Goal: Task Accomplishment & Management: Manage account settings

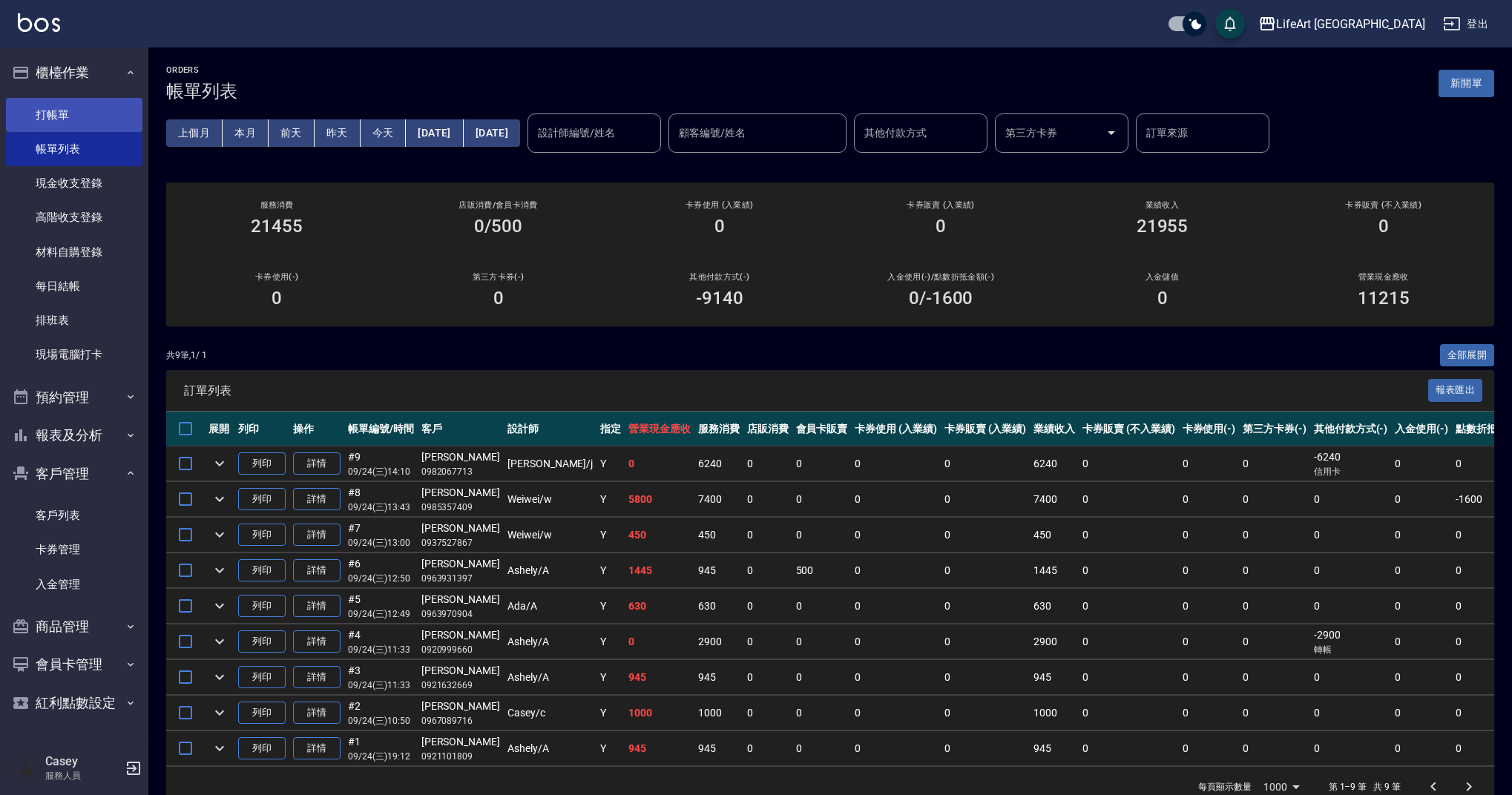
click at [100, 117] on link "打帳單" at bounding box center [74, 115] width 136 height 34
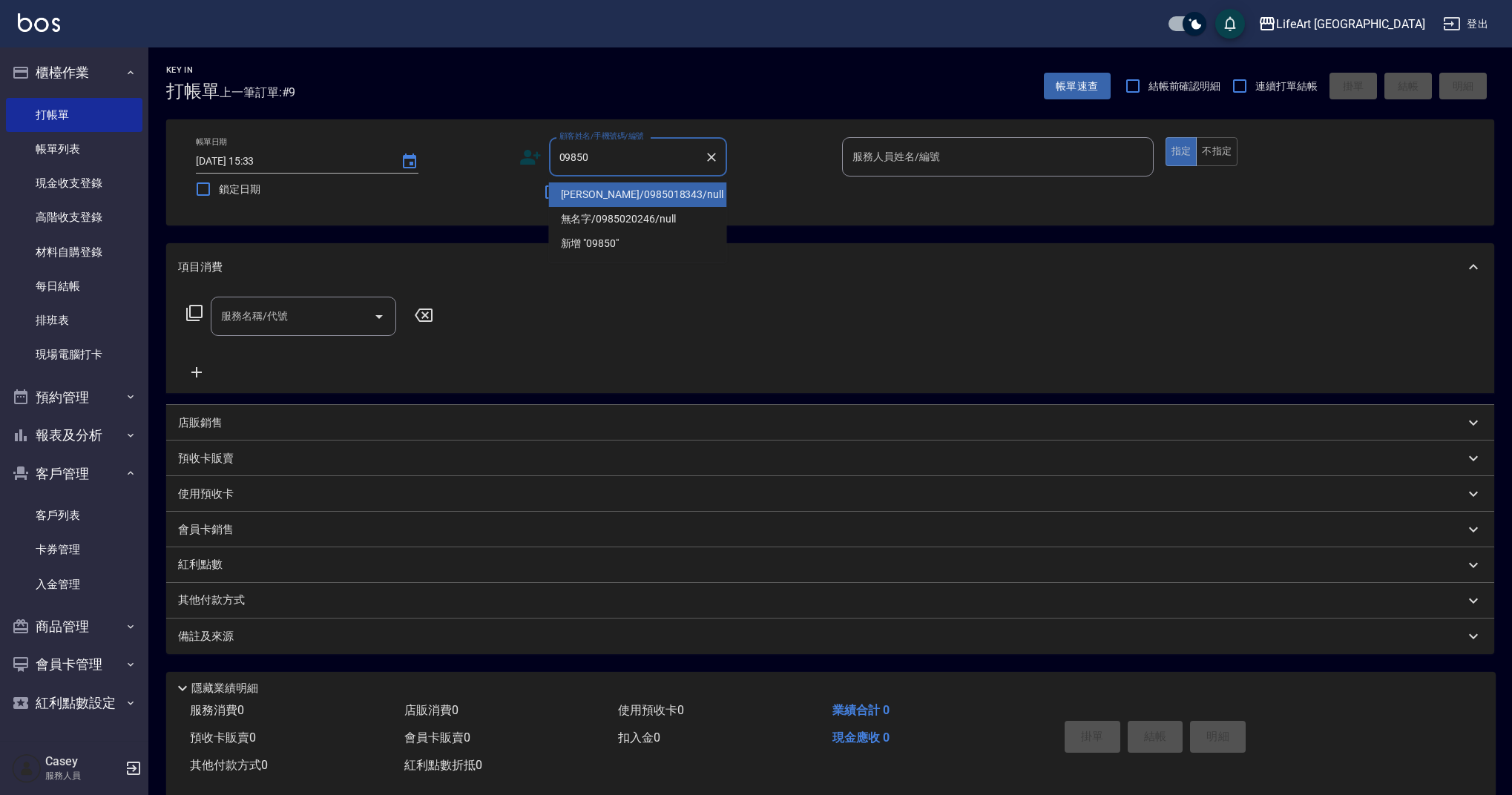
click at [628, 188] on li "[PERSON_NAME]/0985018343/null" at bounding box center [638, 195] width 178 height 25
type input "[PERSON_NAME]/0985018343/null"
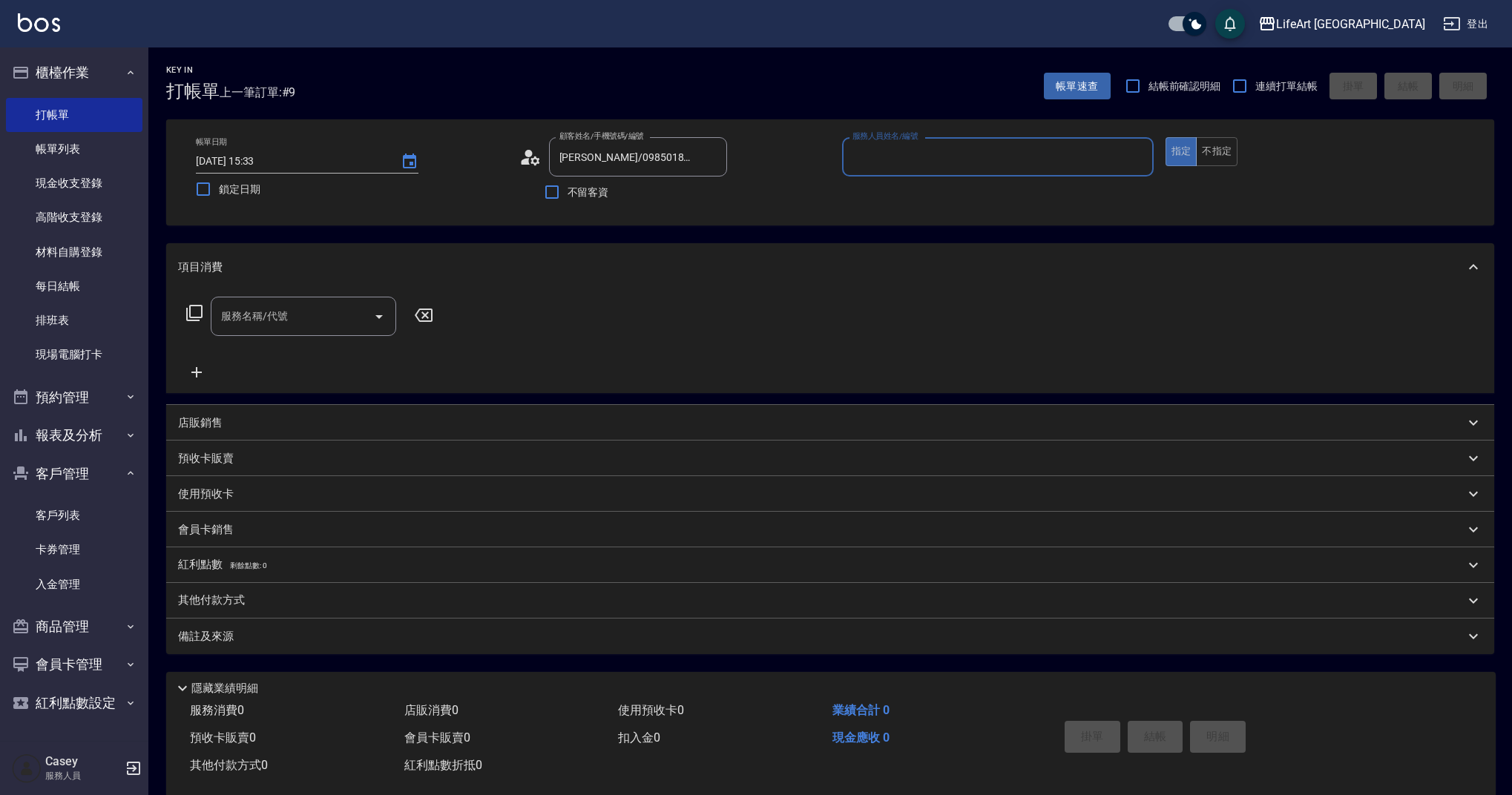
type input "Finney-f"
drag, startPoint x: 295, startPoint y: 319, endPoint x: 302, endPoint y: 327, distance: 10.6
click at [295, 320] on input "服務名稱/代號" at bounding box center [291, 317] width 150 height 26
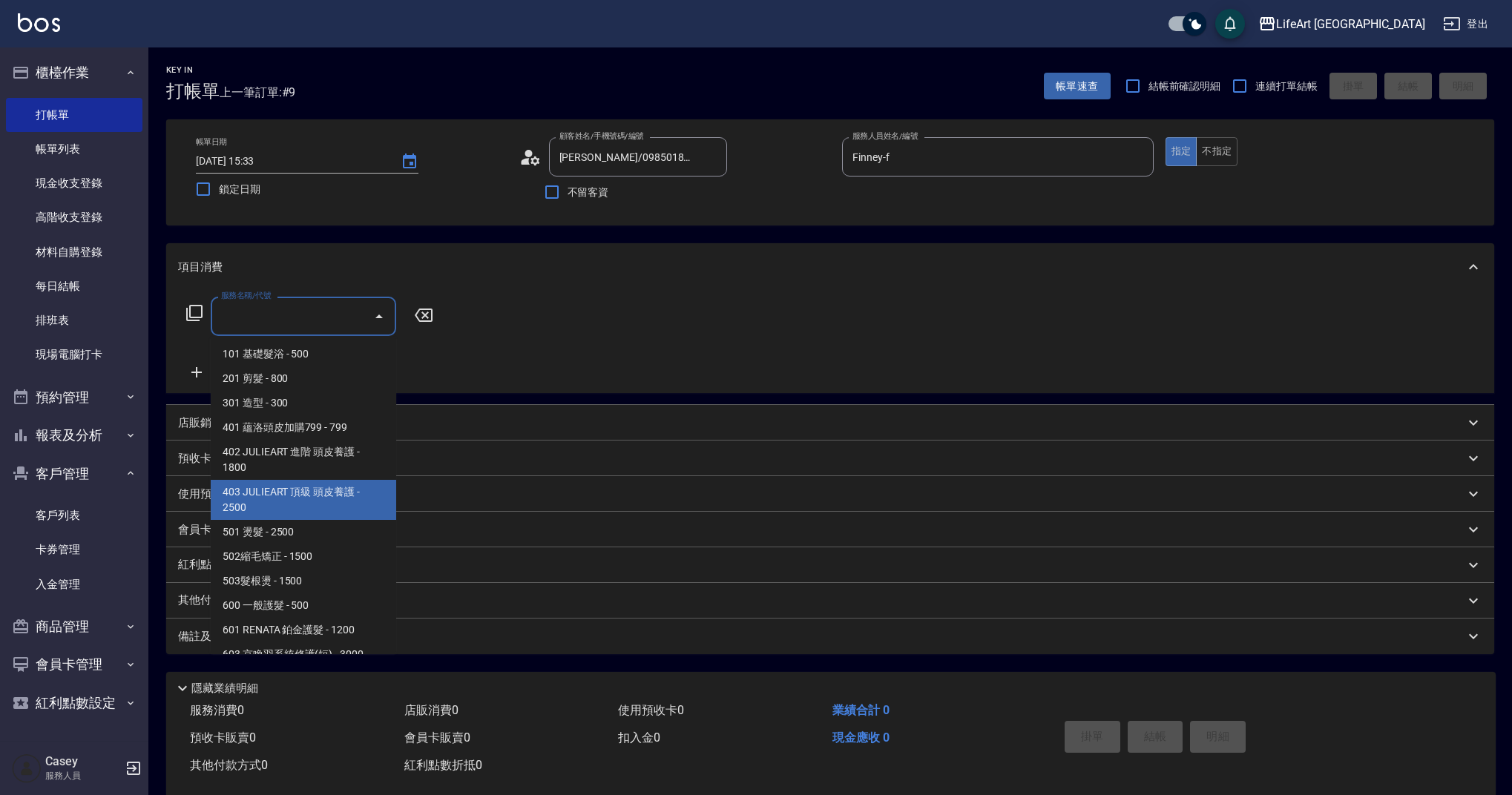
scroll to position [190, 0]
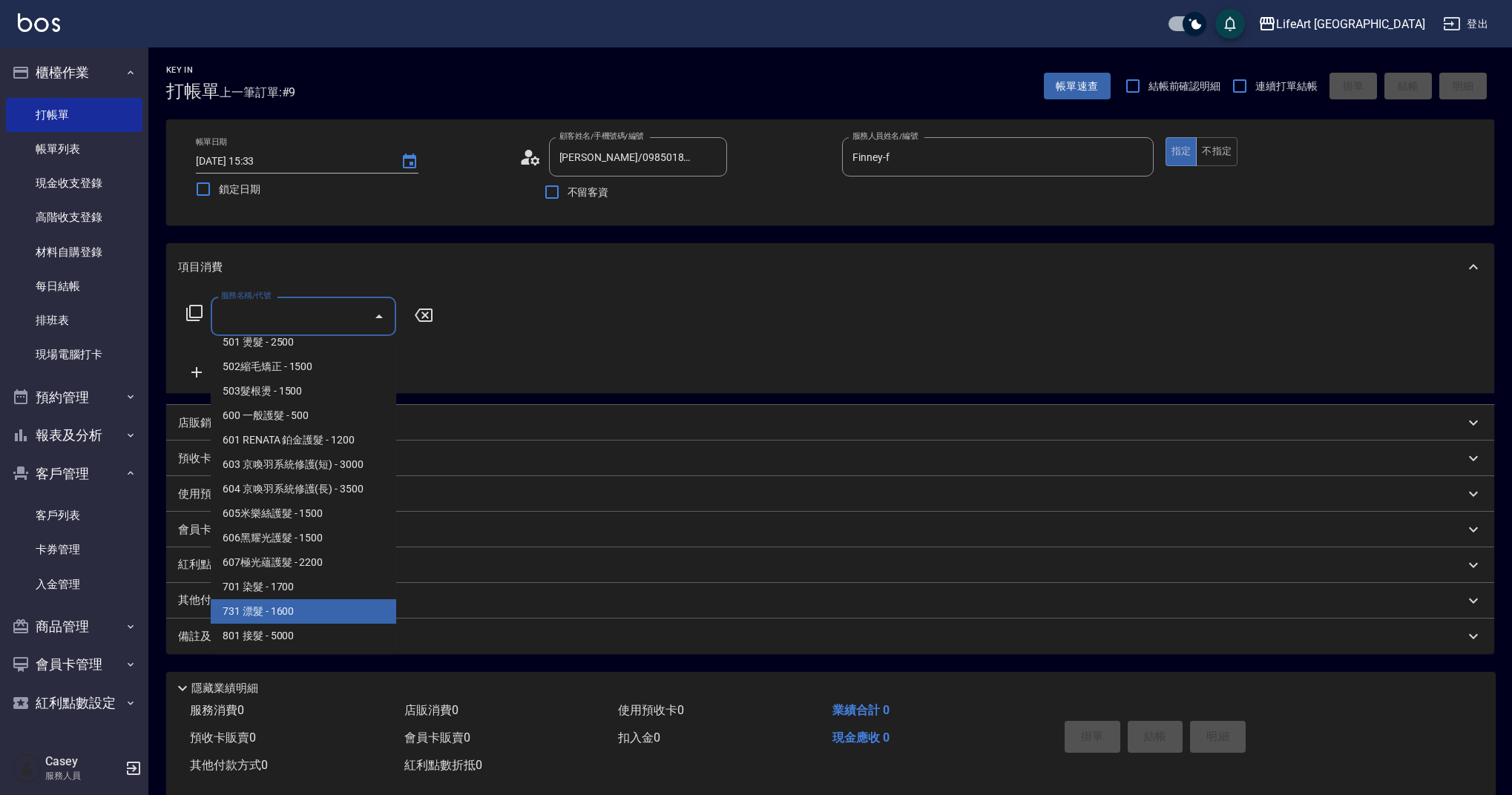
click at [336, 607] on span "731 漂髮 - 1600" at bounding box center [304, 612] width 186 height 25
type input "731 漂髮(731)"
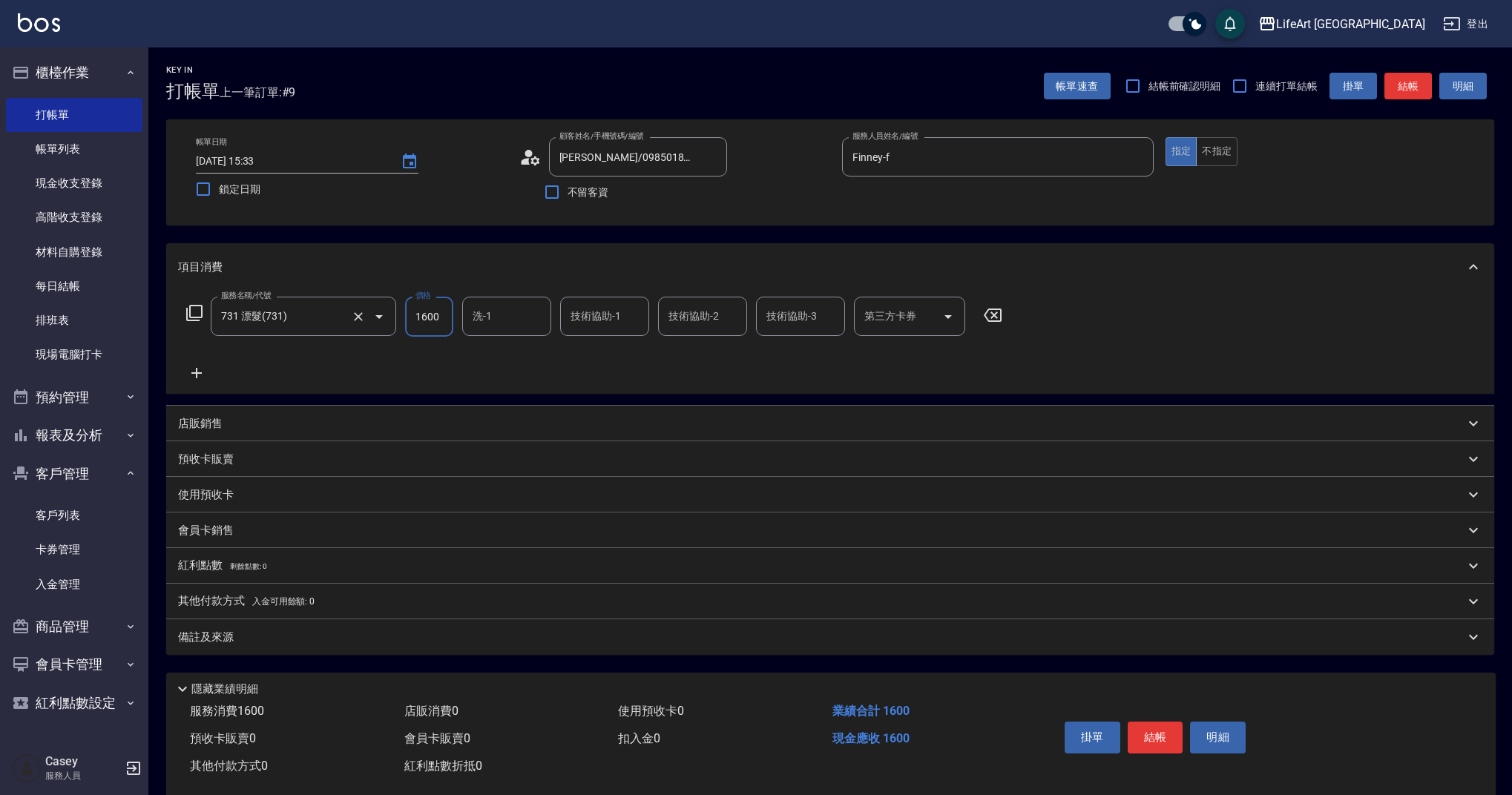
drag, startPoint x: 441, startPoint y: 325, endPoint x: 386, endPoint y: 312, distance: 56.5
click at [386, 312] on div "服務名稱/代號 731 漂髮(731) 服務名稱/代號 價格 1600 價格 洗-1 洗-1 技術協助-1 技術協助-1 技術協助-2 技術協助-2 技術協助…" at bounding box center [594, 317] width 833 height 40
click at [514, 331] on div "洗-1" at bounding box center [507, 316] width 89 height 39
type input "3500"
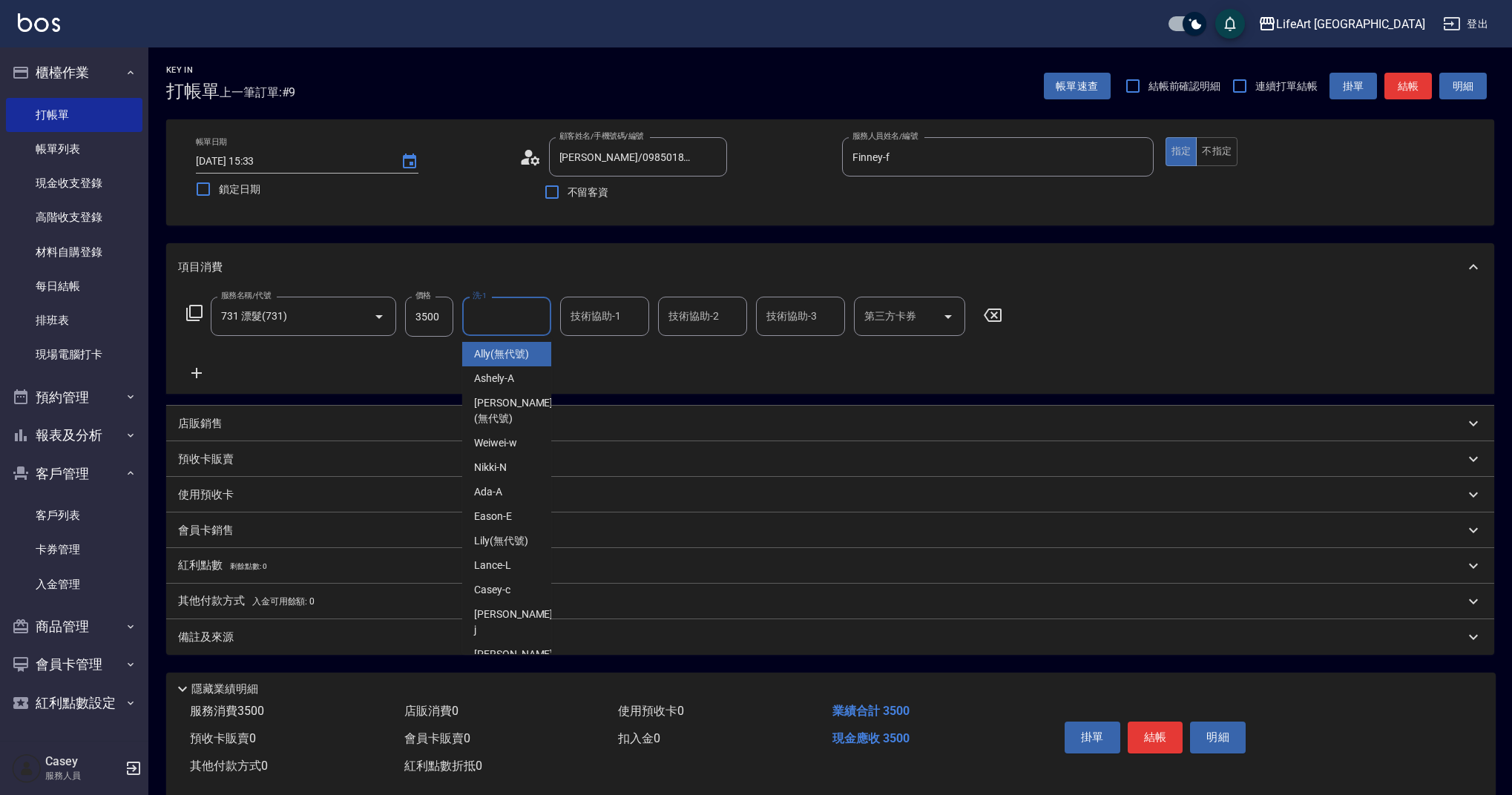
click at [512, 353] on span "Ally (無代號)" at bounding box center [501, 354] width 55 height 15
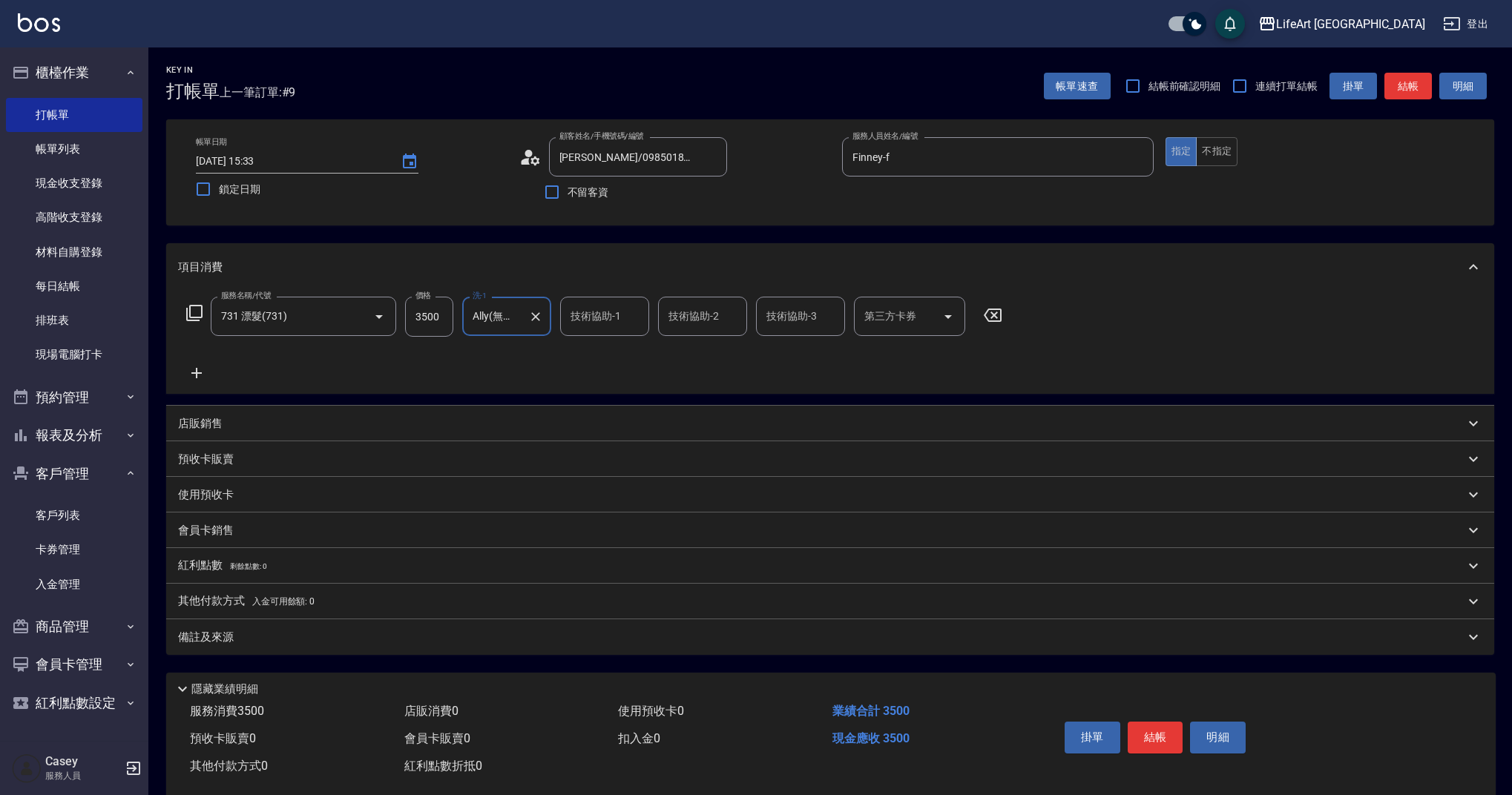
type input "Ally(無代號)"
click at [372, 638] on div "備註及來源" at bounding box center [821, 637] width 1287 height 15
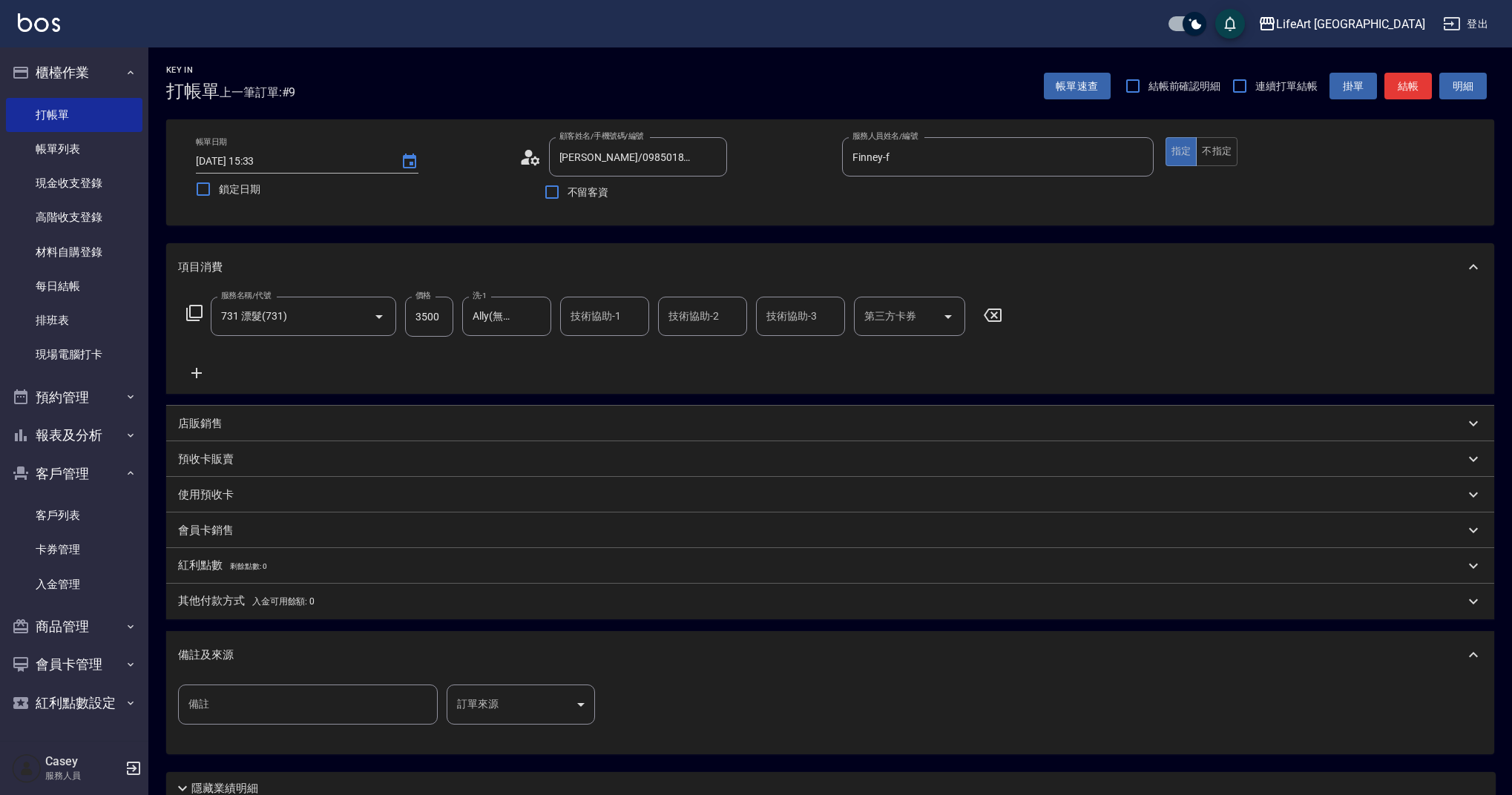
click at [495, 711] on body "LifeArt 蘆洲 登出 櫃檯作業 打帳單 帳單列表 現金收支登錄 高階收支登錄 材料自購登錄 每日結帳 排班表 現場電腦打卡 預約管理 預約管理 單日預約…" at bounding box center [756, 458] width 1512 height 915
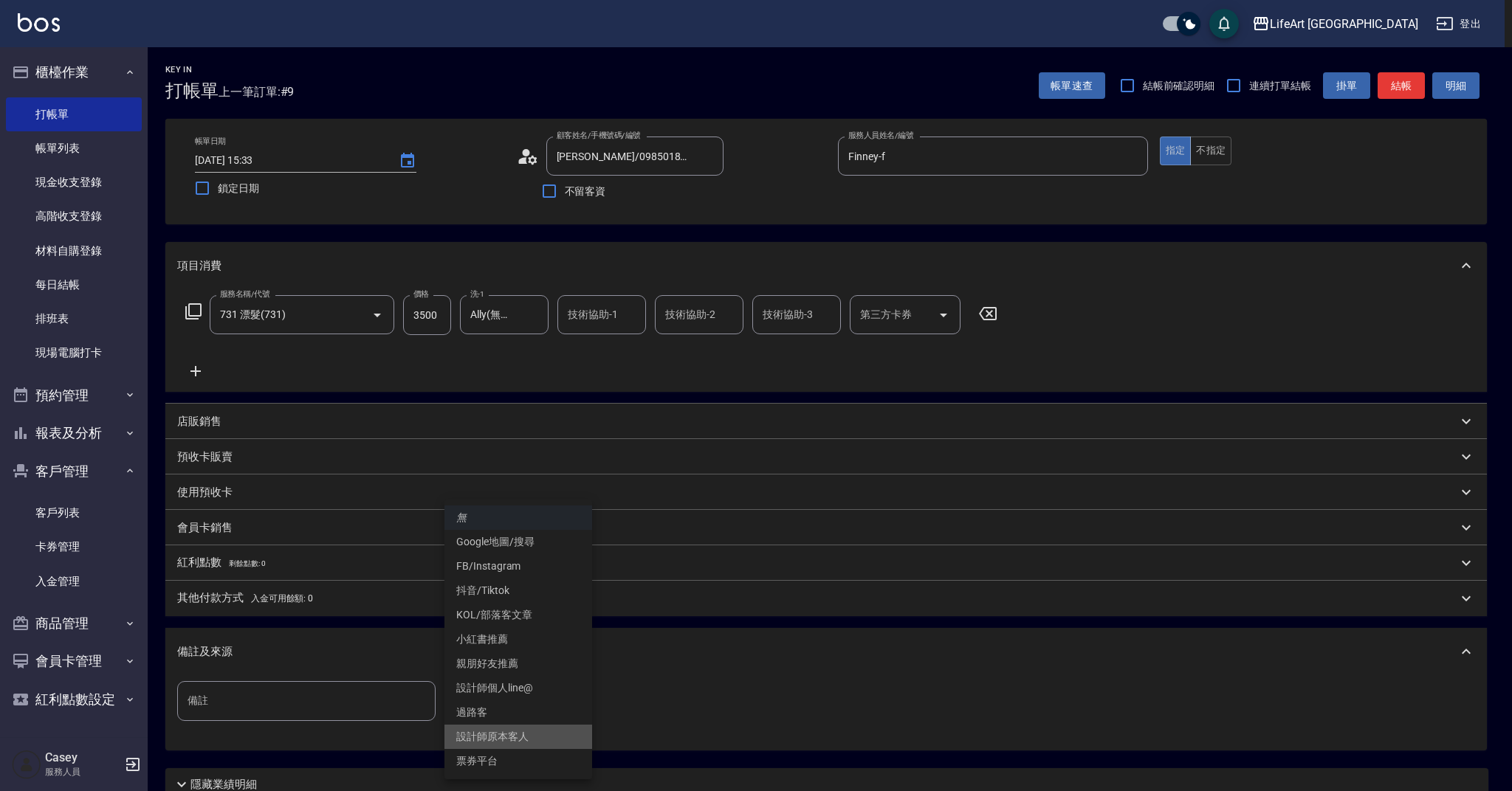
click at [524, 740] on li "設計師原本客人" at bounding box center [518, 737] width 148 height 24
type input "設計師原本客人"
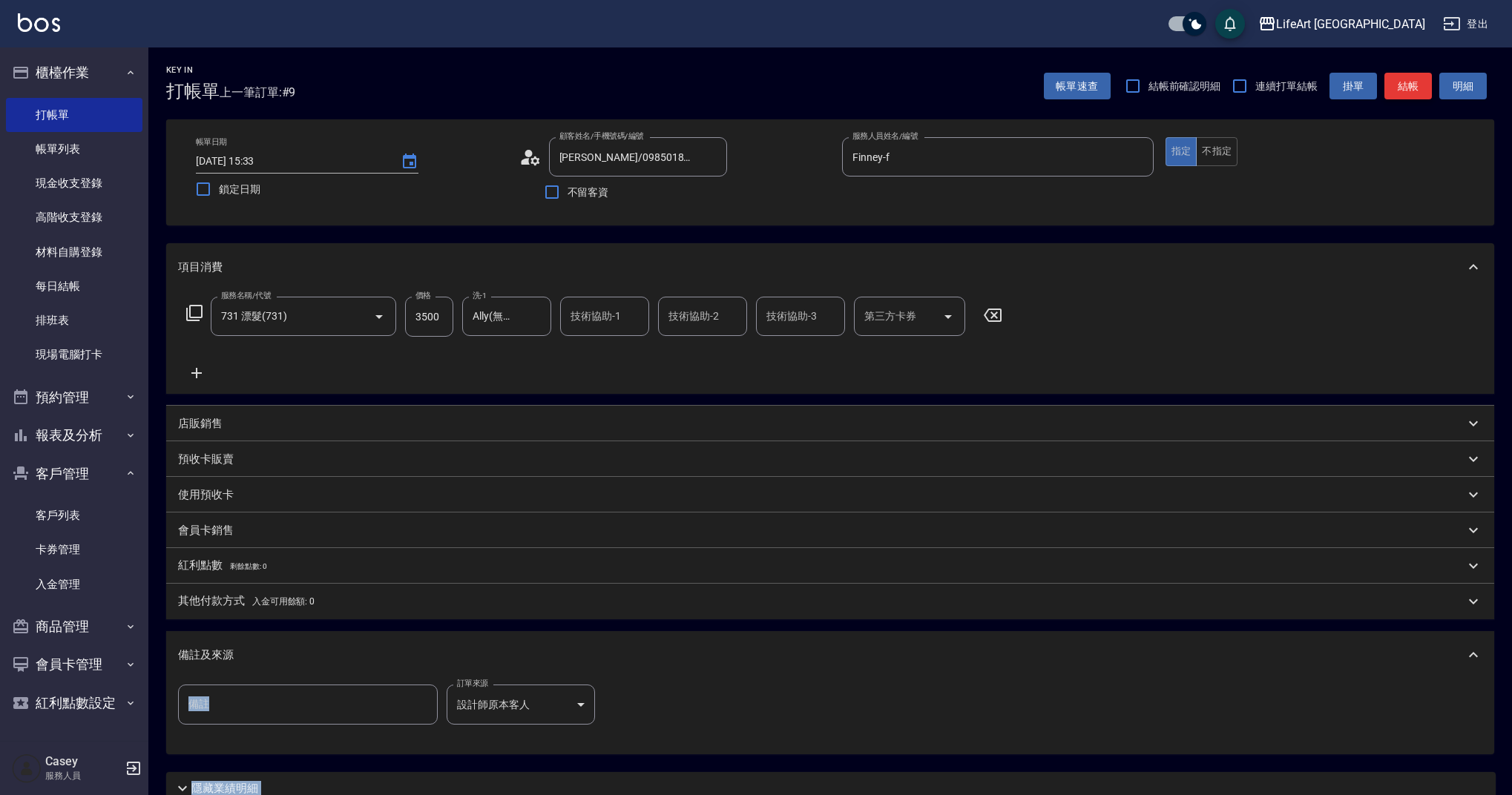
click at [1409, 90] on button "結帳" at bounding box center [1408, 87] width 48 height 28
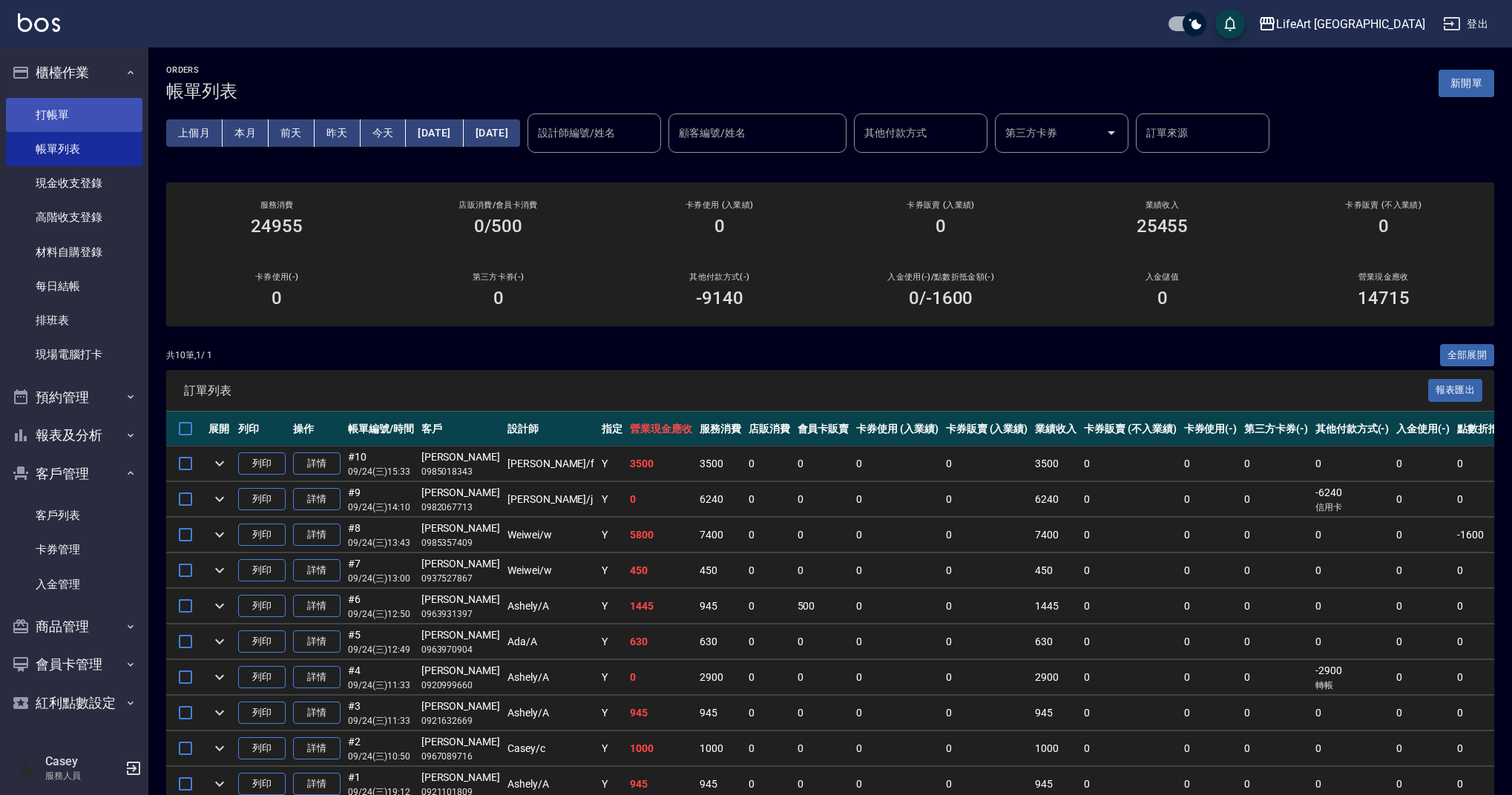
click at [81, 118] on link "打帳單" at bounding box center [74, 115] width 136 height 34
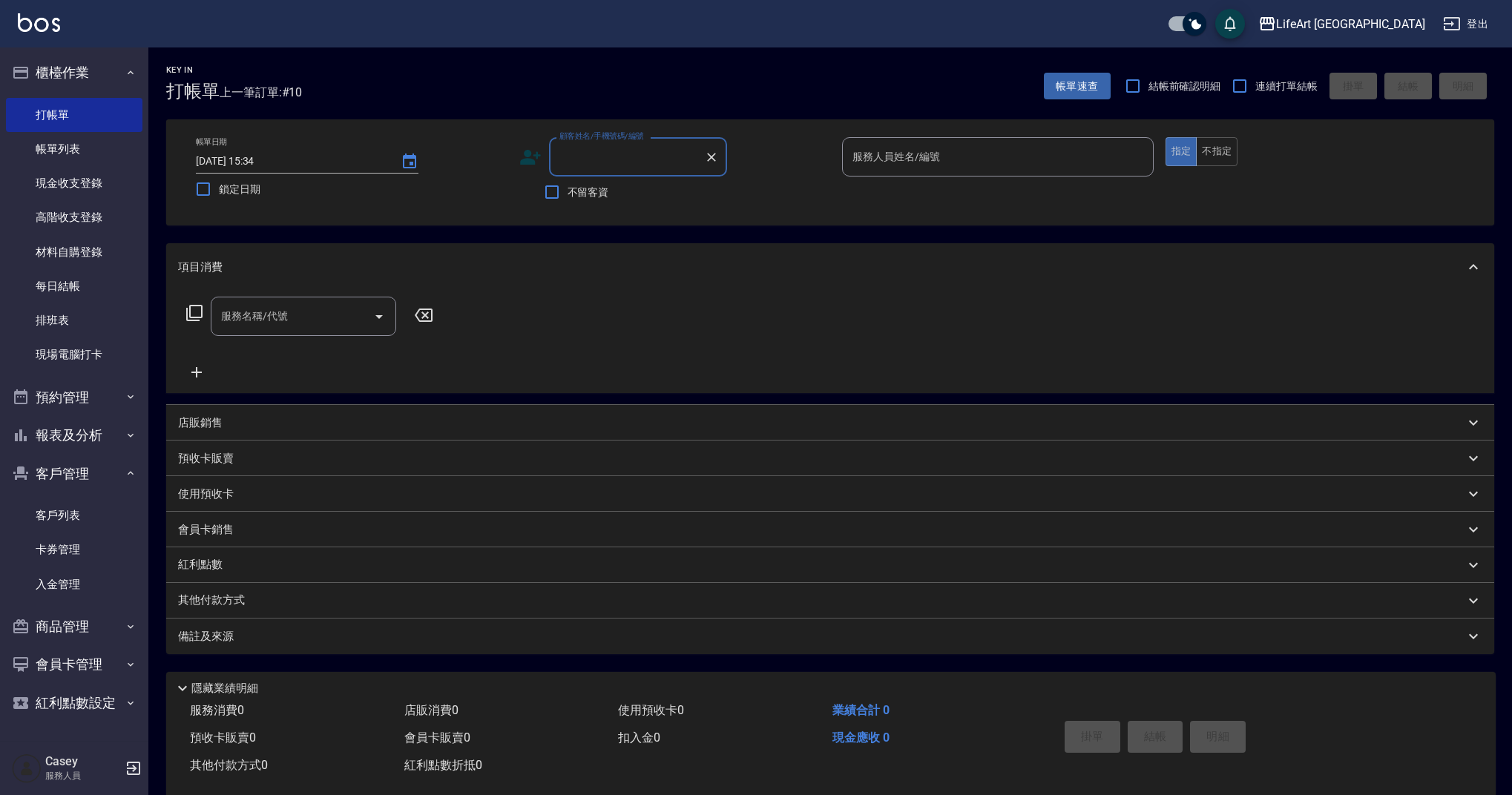
click at [610, 155] on input "顧客姓名/手機號碼/編號" at bounding box center [627, 157] width 143 height 26
click at [600, 198] on li "[PERSON_NAME]育/0925912622/" at bounding box center [638, 202] width 178 height 40
type input "[PERSON_NAME]育/0925912622/"
type input "Finney-f"
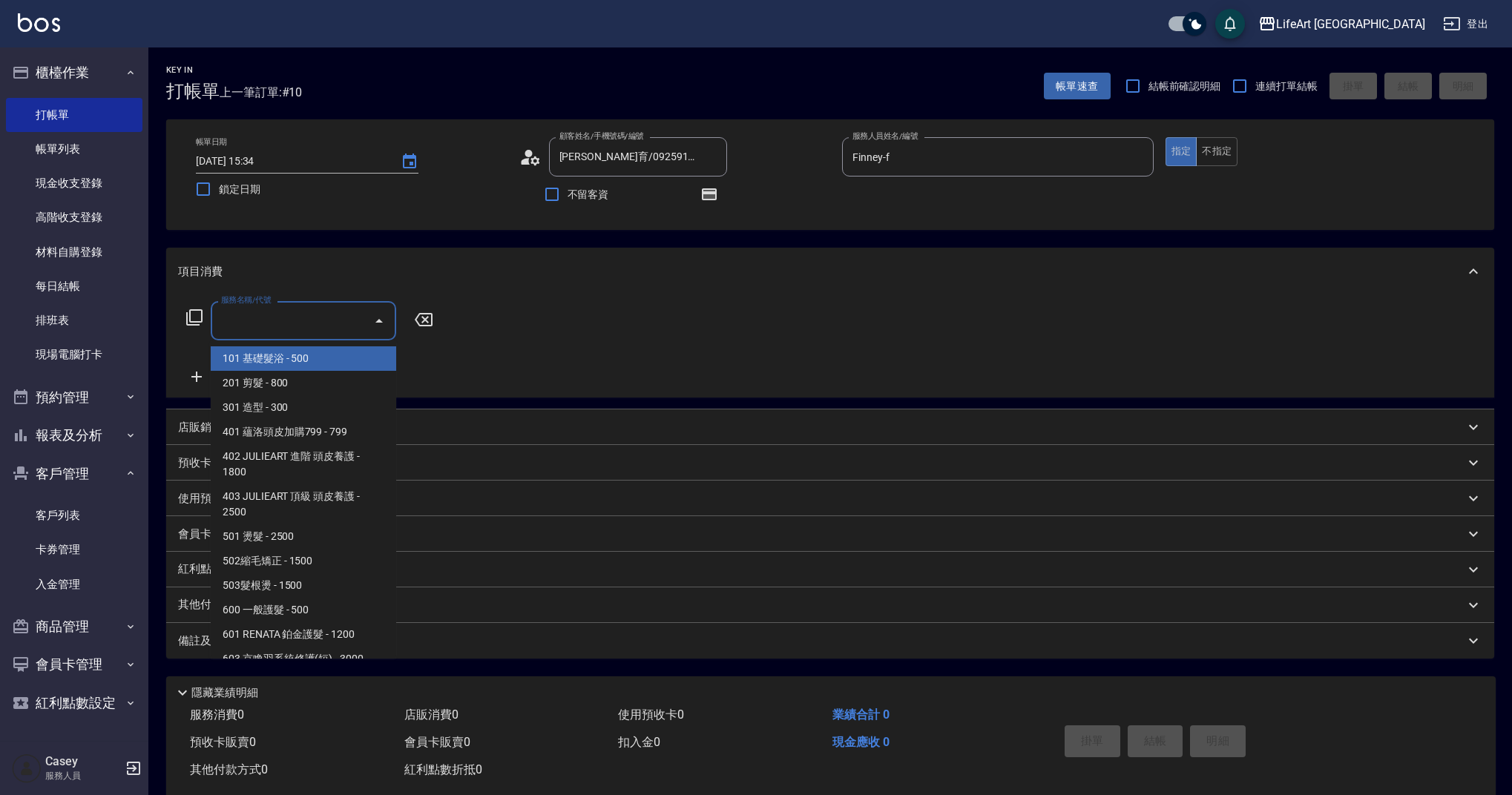
click at [308, 308] on input "服務名稱/代號" at bounding box center [291, 321] width 150 height 26
click at [314, 376] on span "201 剪髮 - 800" at bounding box center [304, 383] width 186 height 25
type input "201 剪髮(201)"
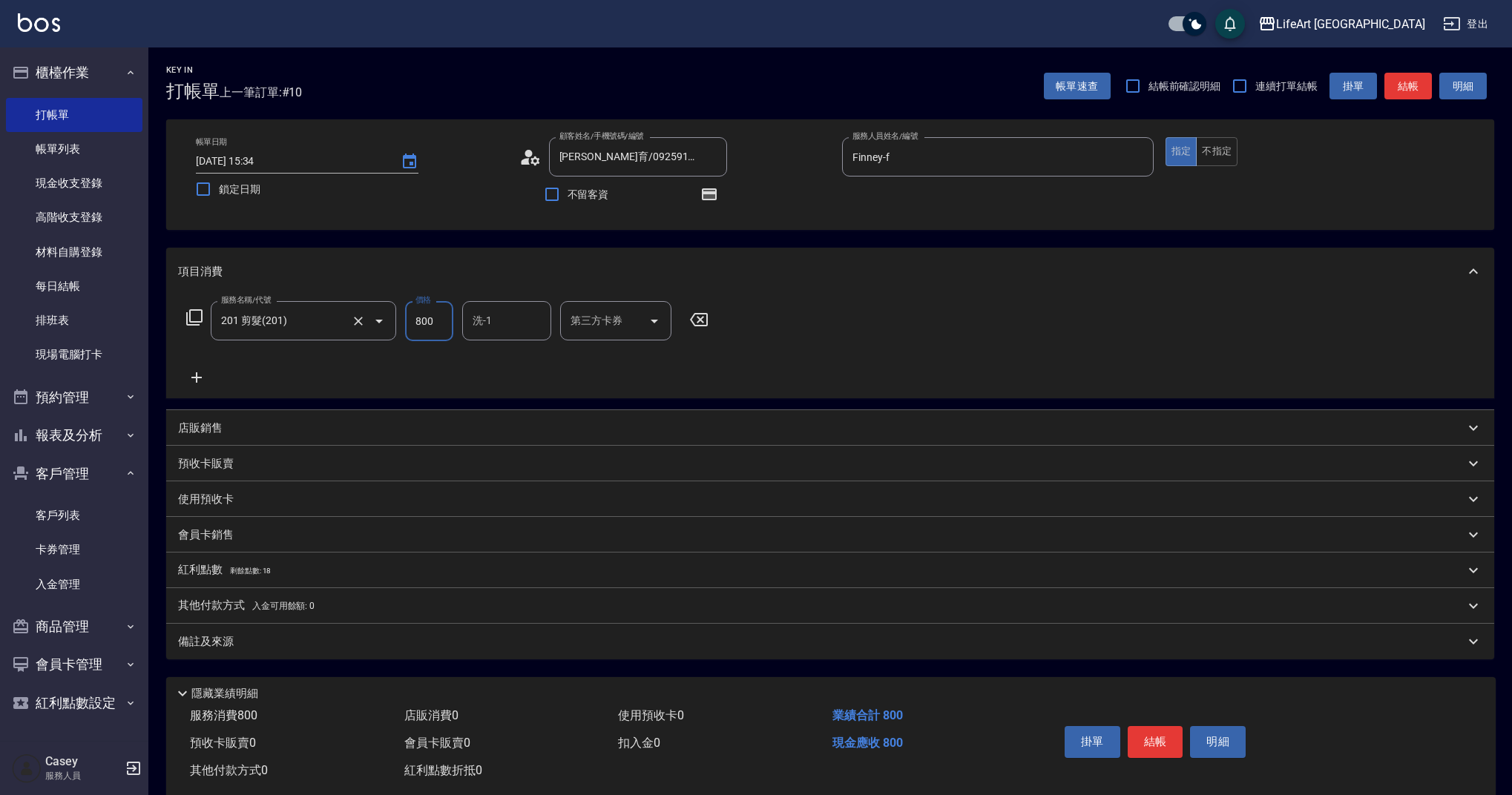
drag, startPoint x: 439, startPoint y: 323, endPoint x: 374, endPoint y: 320, distance: 65.1
click at [374, 320] on div "服務名稱/代號 201 剪髮(201) 服務名稱/代號 價格 800 價格 洗-1 洗-1 第三方卡券 第三方卡券" at bounding box center [447, 321] width 539 height 40
type input "945"
click at [331, 635] on div "備註及來源" at bounding box center [821, 642] width 1287 height 15
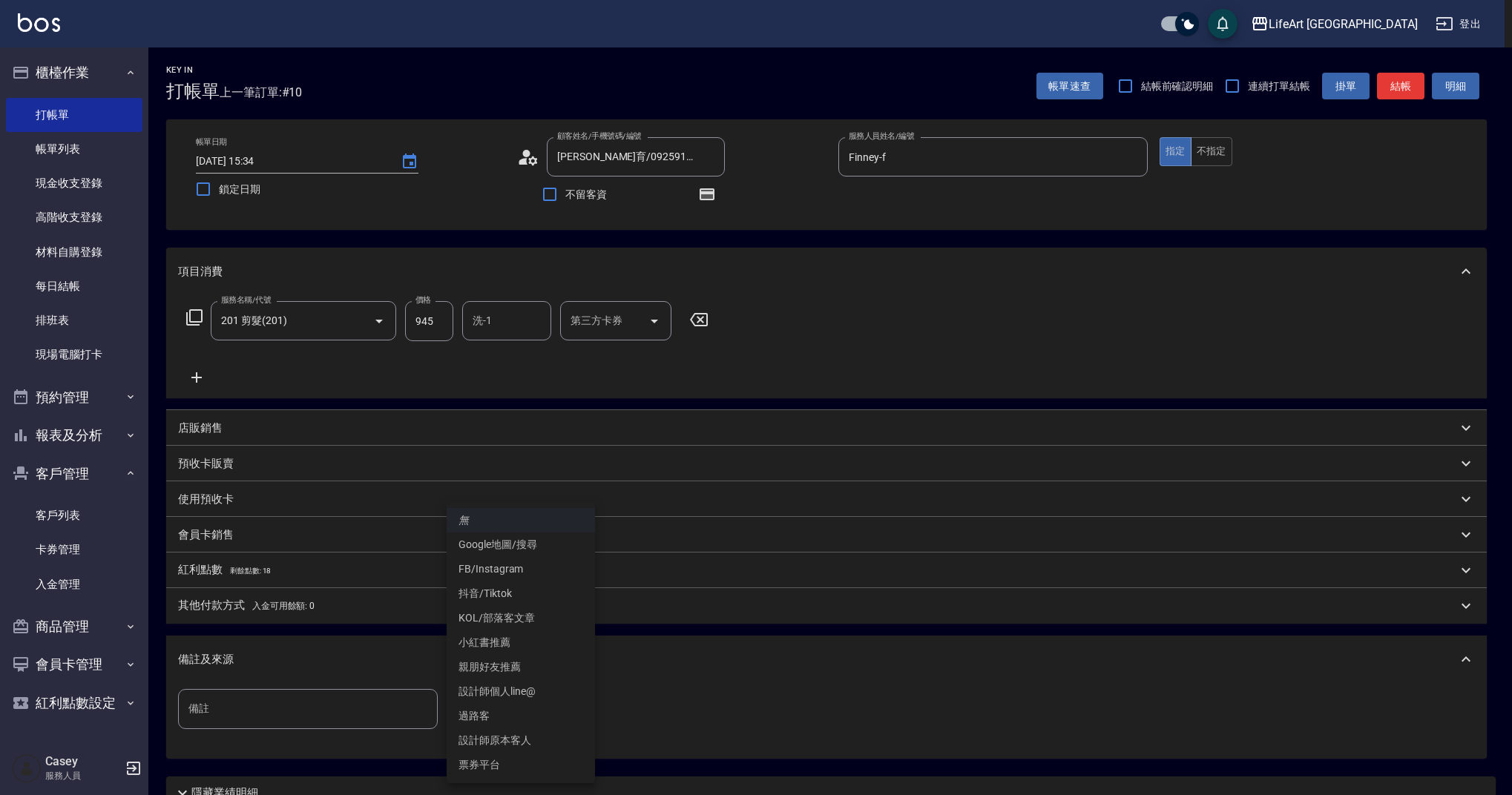
click at [541, 713] on body "LifeArt 蘆洲 登出 櫃檯作業 打帳單 帳單列表 現金收支登錄 高階收支登錄 材料自購登錄 每日結帳 排班表 現場電腦打卡 預約管理 預約管理 單日預約…" at bounding box center [756, 460] width 1512 height 920
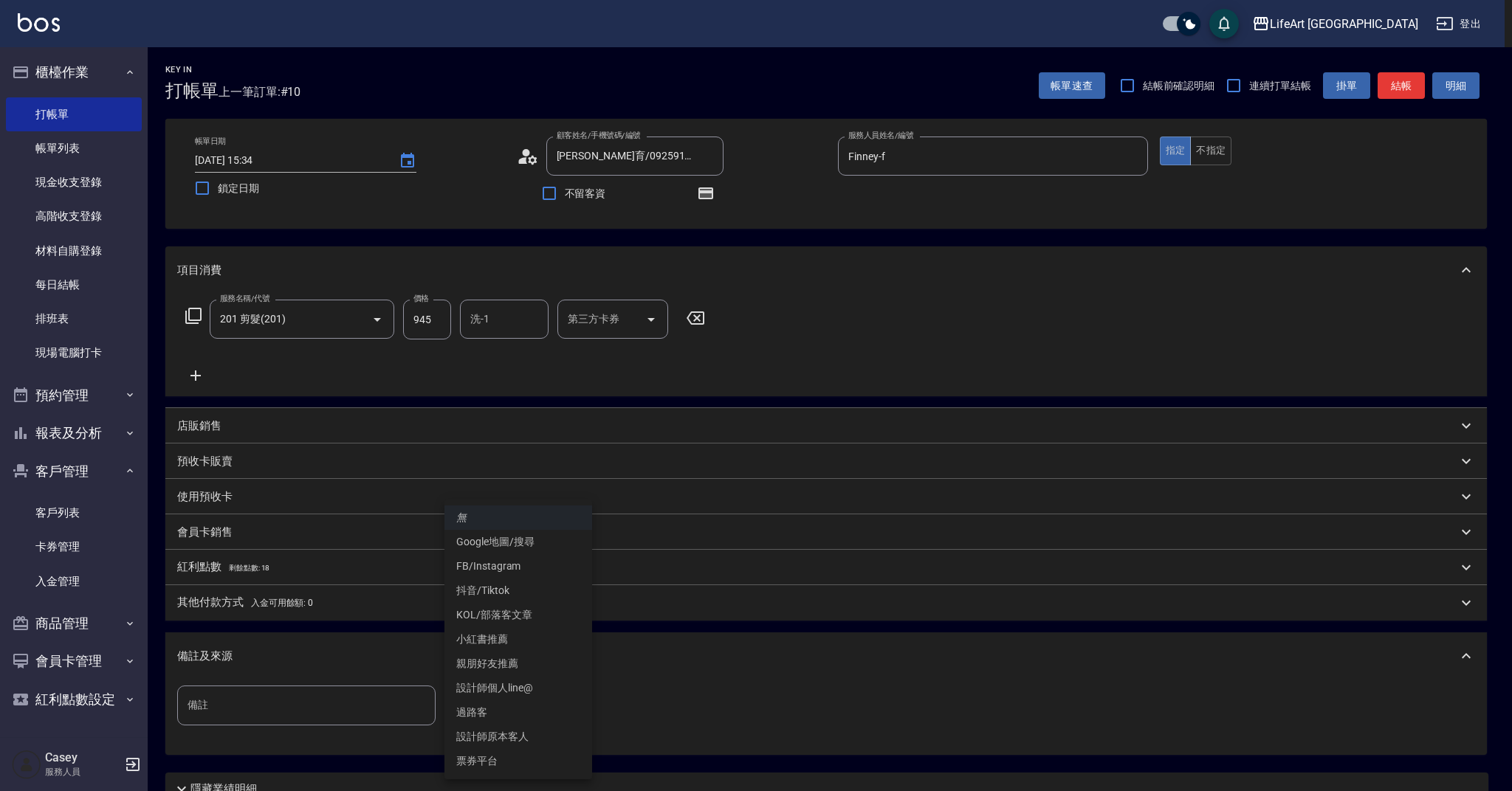
click at [514, 738] on li "設計師原本客人" at bounding box center [518, 737] width 148 height 24
type input "設計師原本客人"
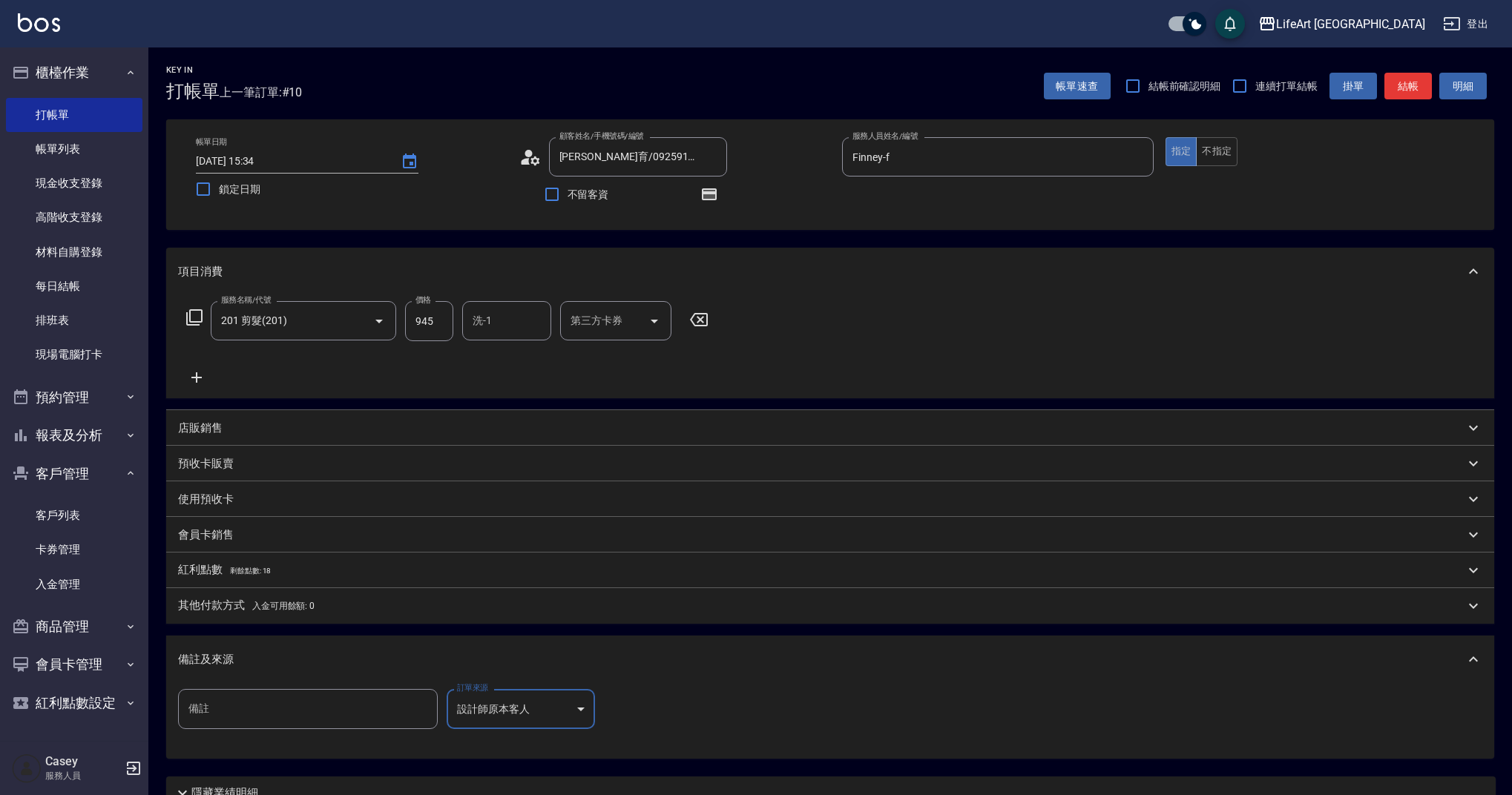
click at [503, 314] on input "洗-1" at bounding box center [506, 321] width 76 height 26
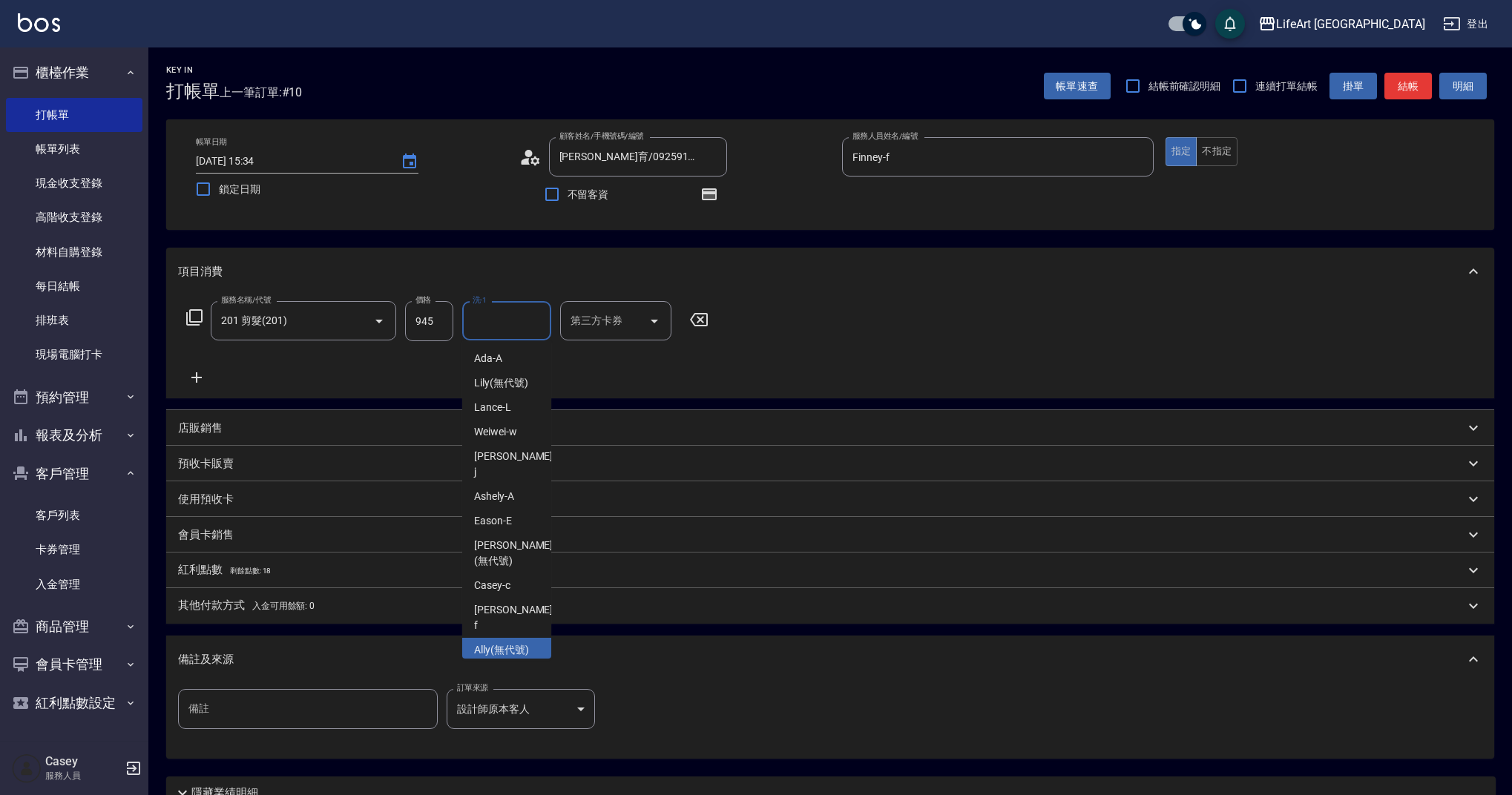
click at [530, 638] on div "Ally (無代號)" at bounding box center [507, 650] width 89 height 25
type input "Ally(無代號)"
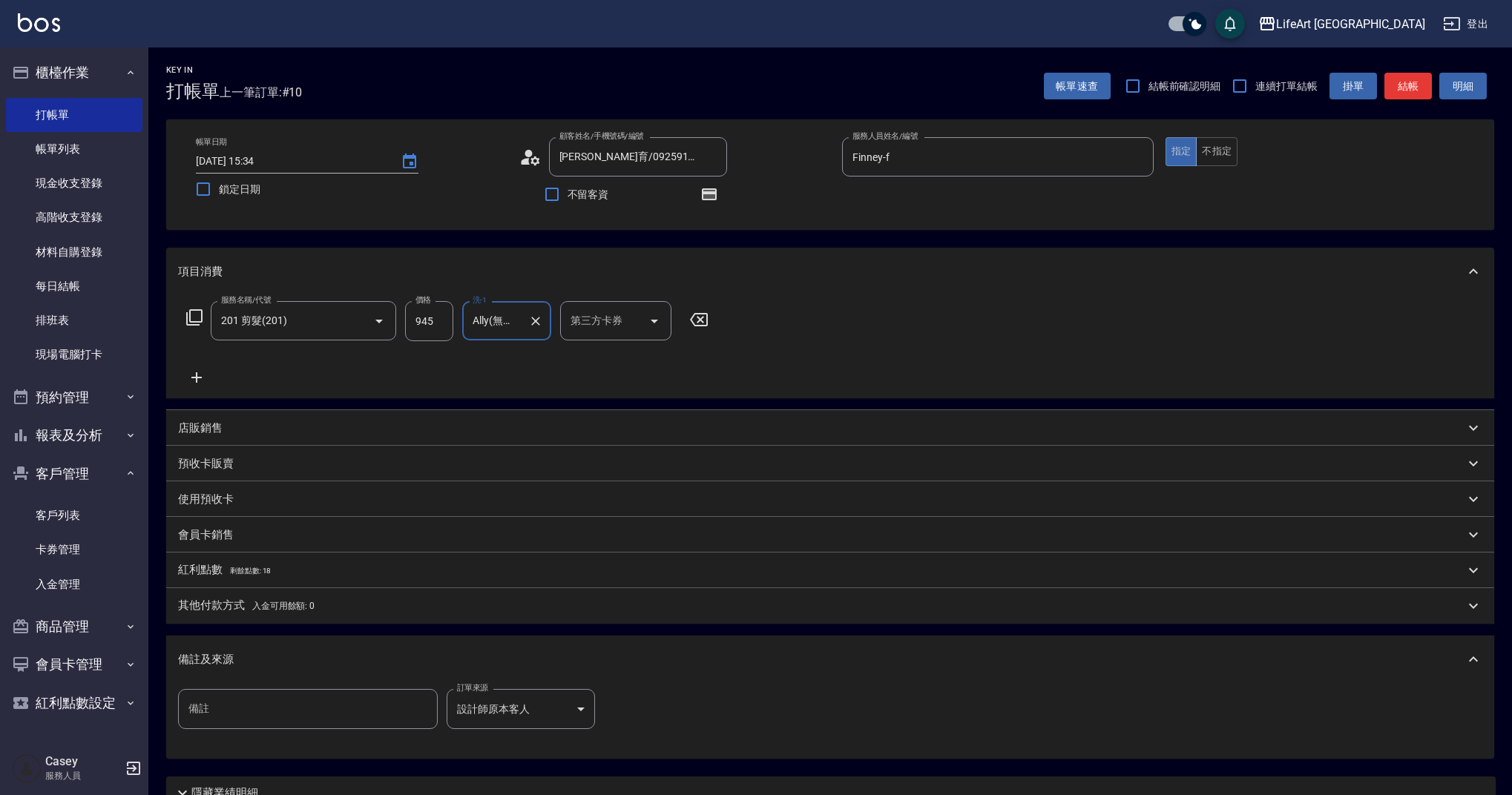
click at [1409, 87] on button "結帳" at bounding box center [1408, 87] width 48 height 28
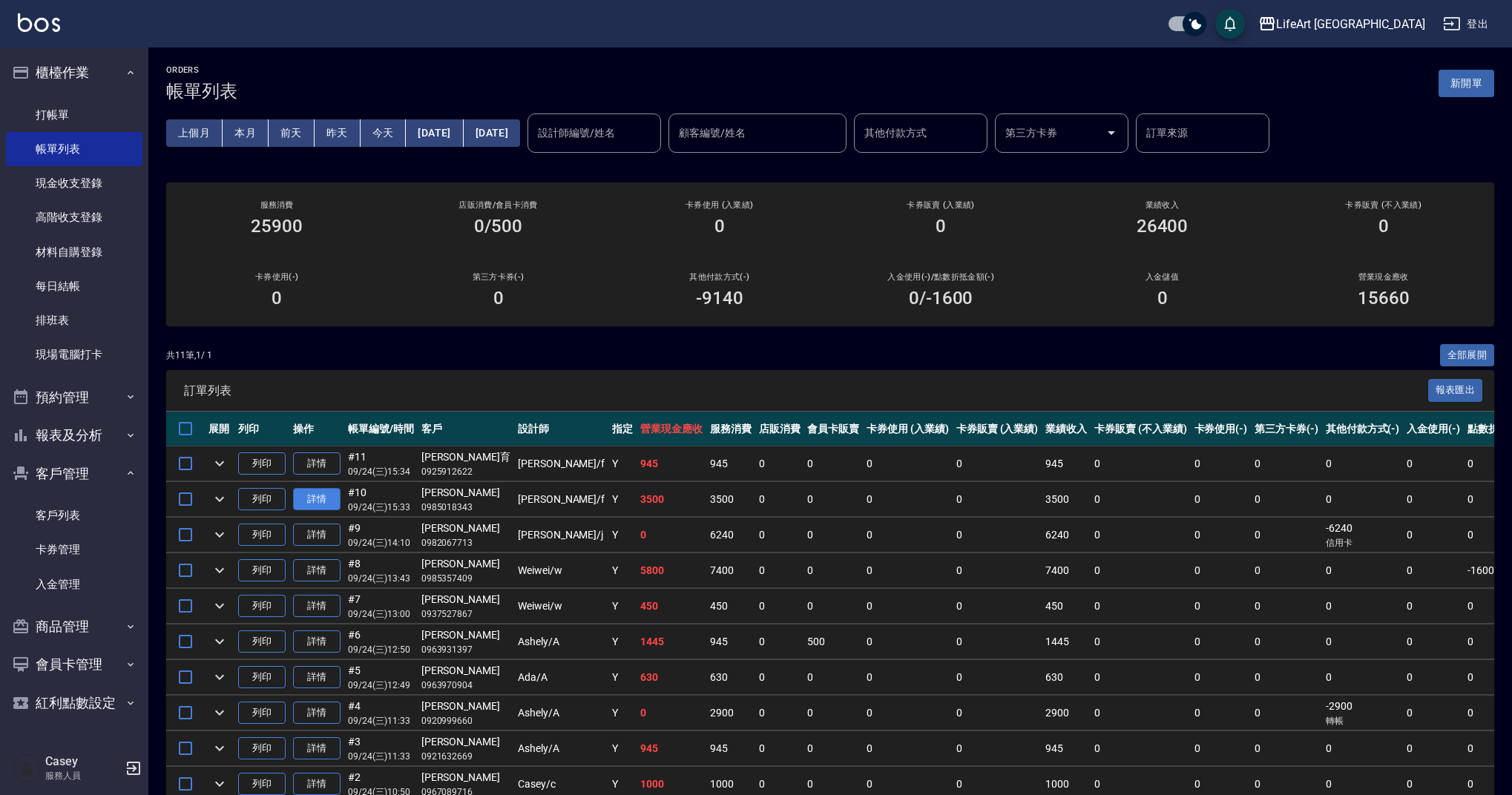
click at [302, 503] on link "詳情" at bounding box center [317, 500] width 48 height 23
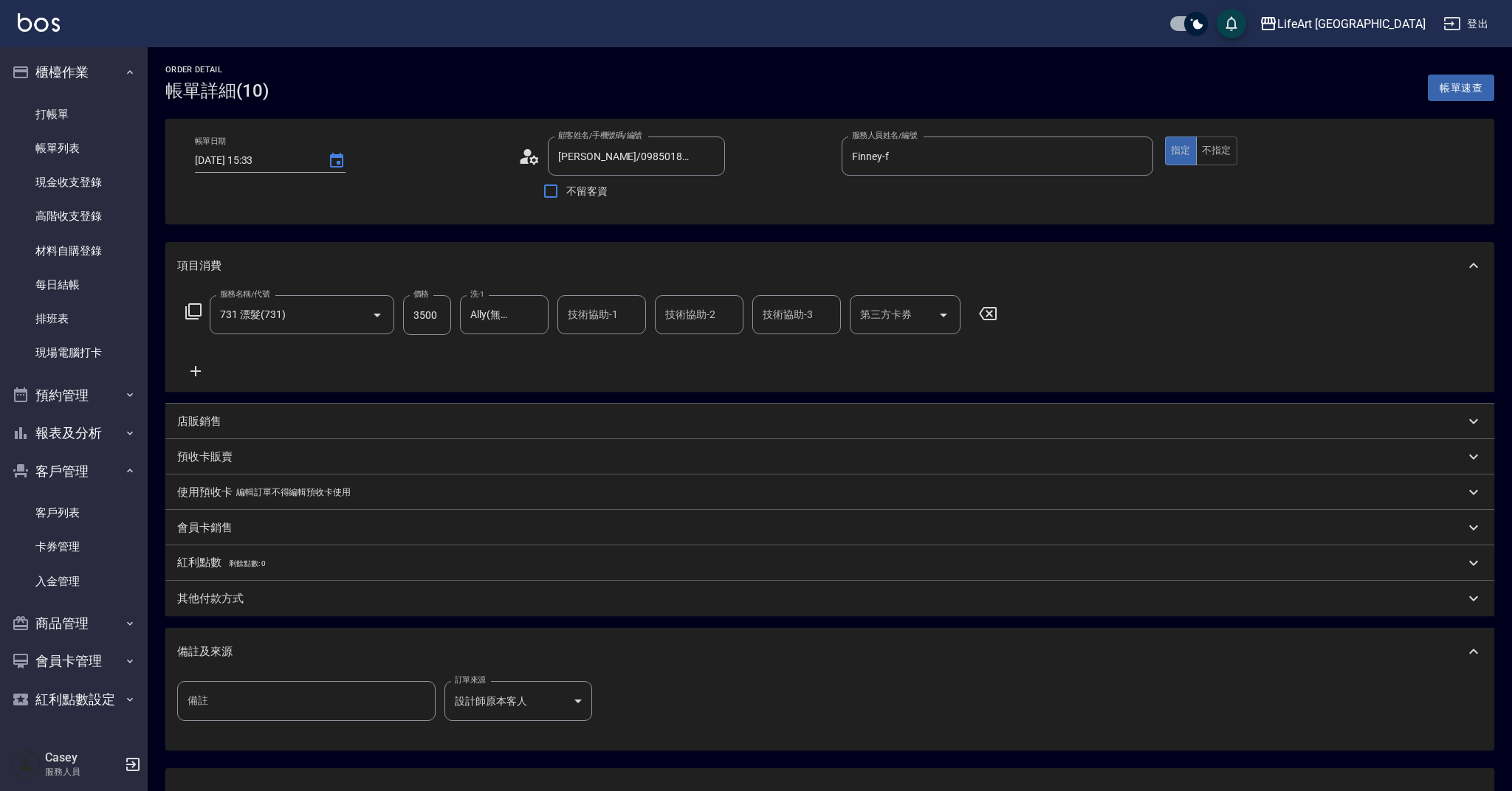
type input "[DATE] 15:33"
type input "[PERSON_NAME]/0985018343/null"
type input "Finney-f"
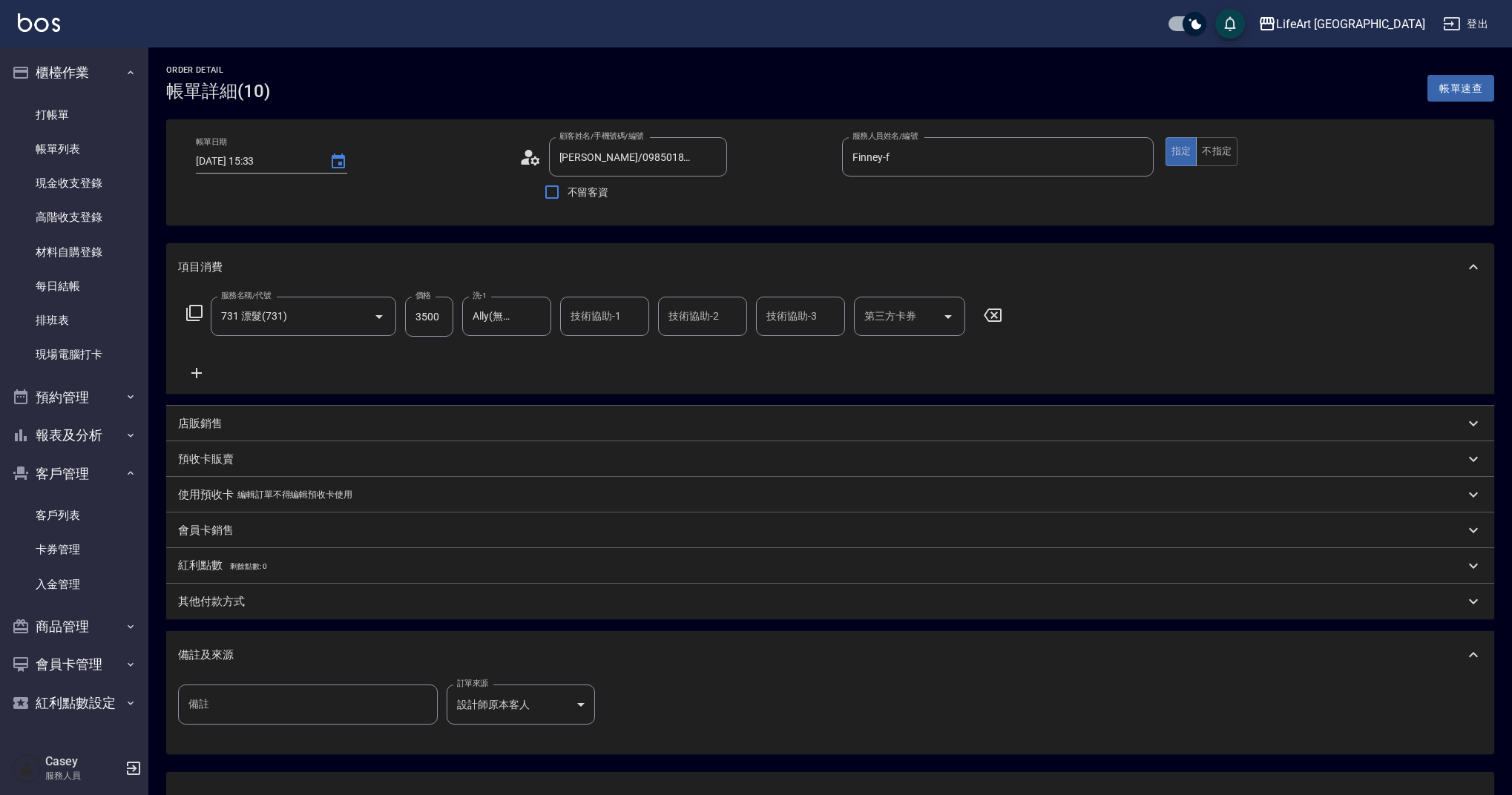
click at [250, 596] on div "其他付款方式" at bounding box center [821, 602] width 1287 height 15
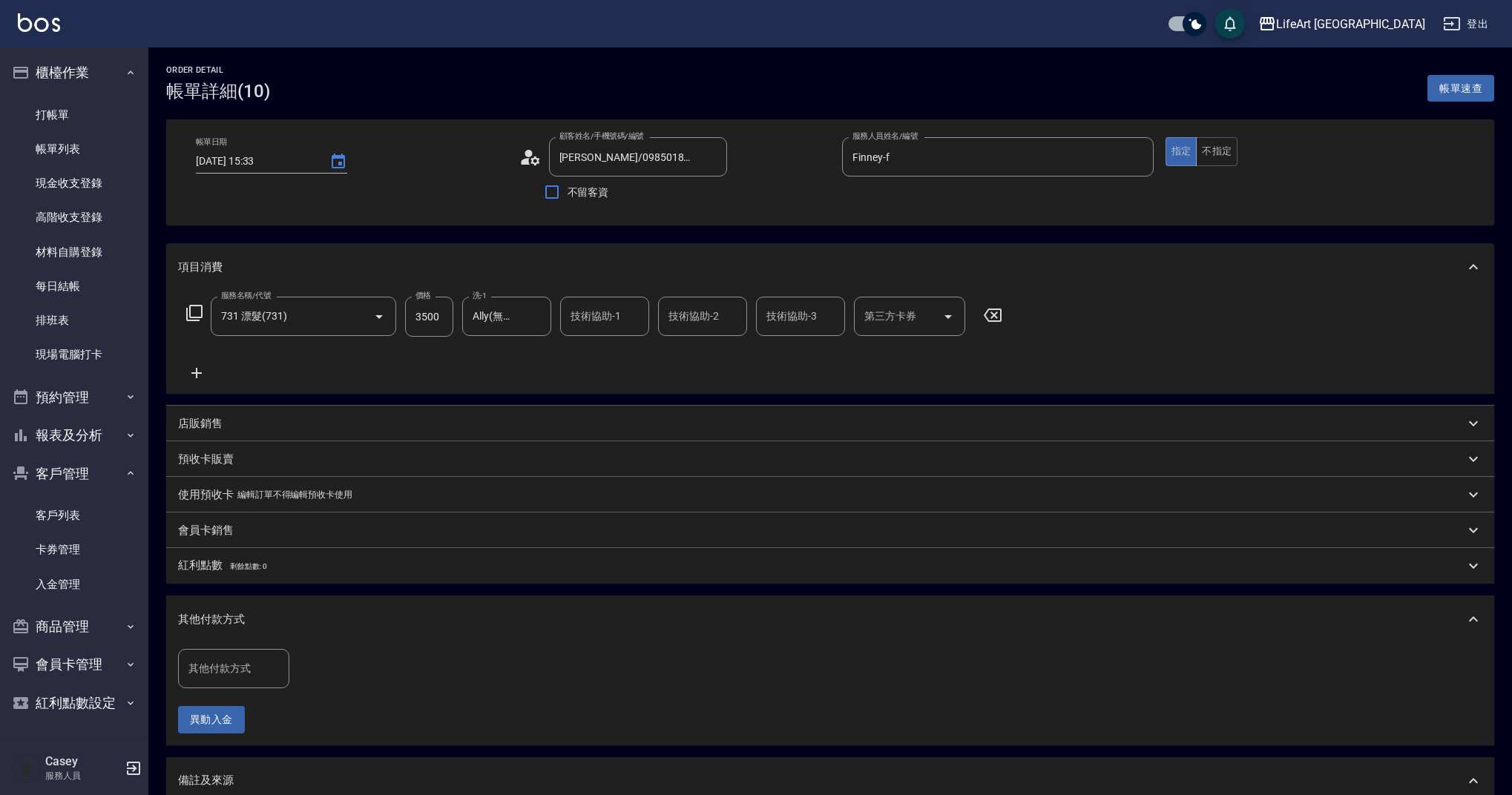
click at [247, 657] on input "其他付款方式" at bounding box center [234, 669] width 98 height 26
click at [227, 585] on span "Linepay" at bounding box center [233, 582] width 111 height 25
type input "Linepay"
drag, startPoint x: 343, startPoint y: 672, endPoint x: 281, endPoint y: 662, distance: 62.8
click at [281, 662] on div "其他付款方式 Linepay 其他付款方式 Linepay金額 0 Linepay金額" at bounding box center [297, 669] width 240 height 40
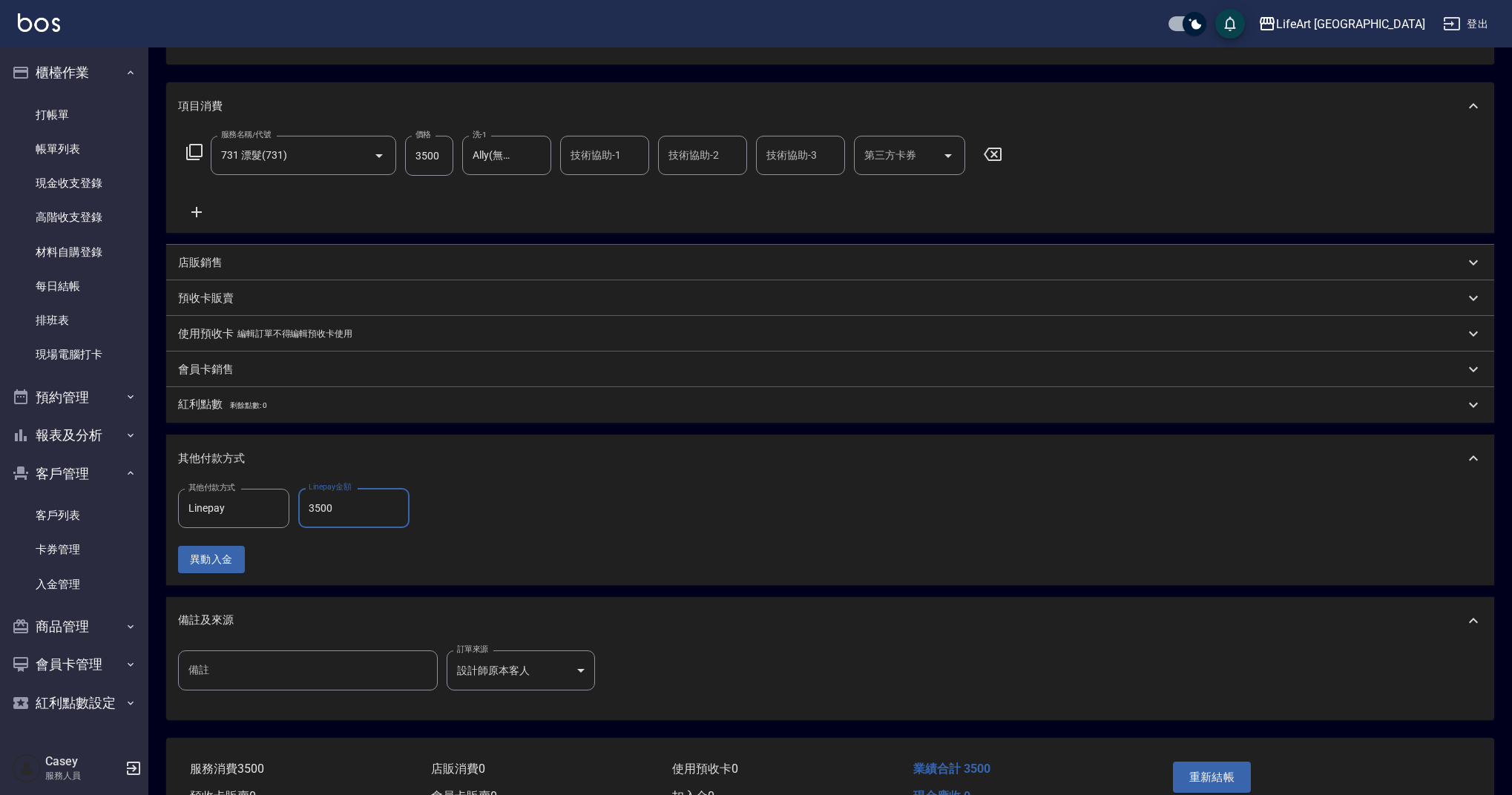
scroll to position [245, 0]
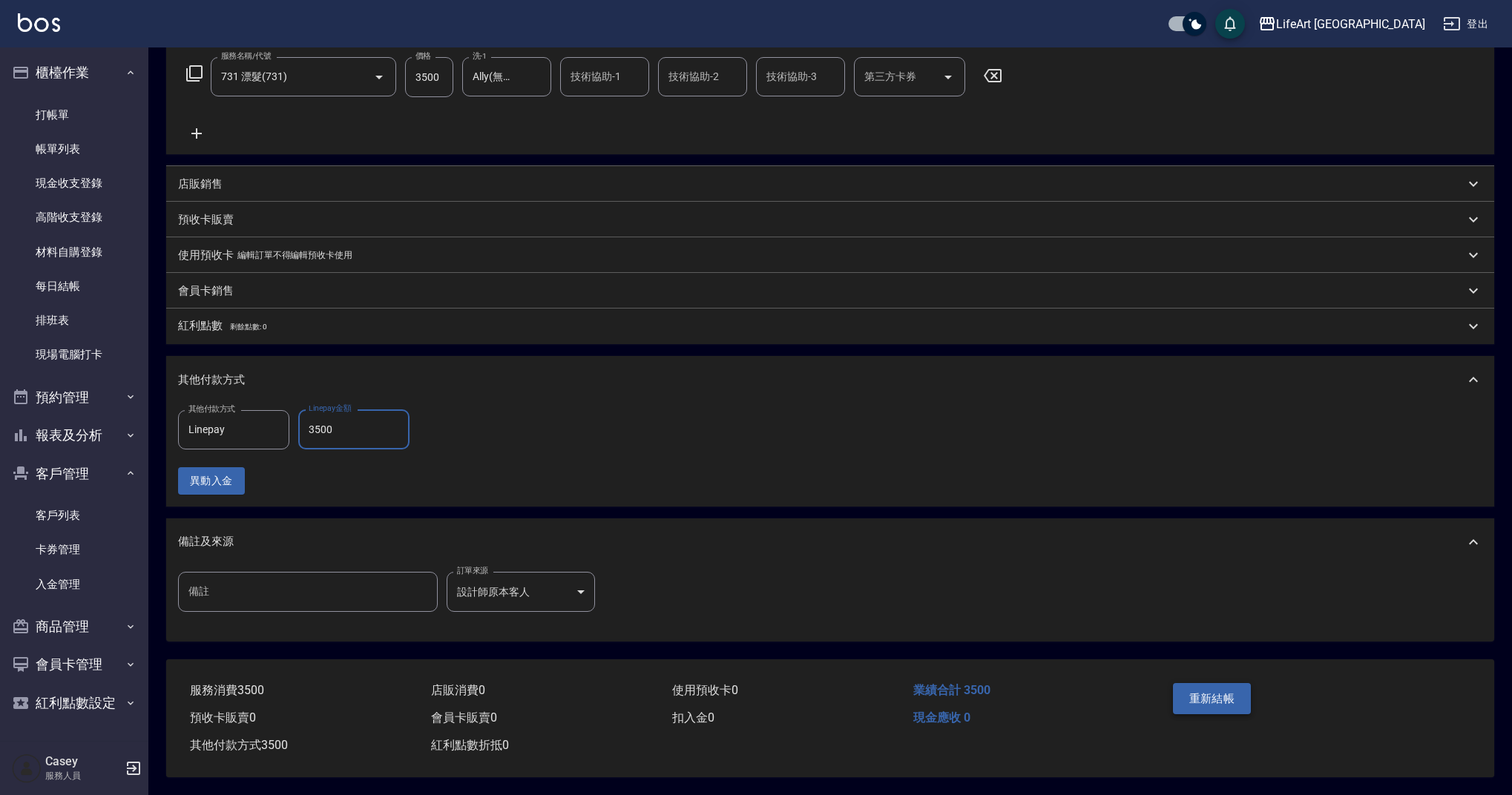
type input "3500"
click at [1194, 695] on button "重新結帳" at bounding box center [1212, 698] width 79 height 31
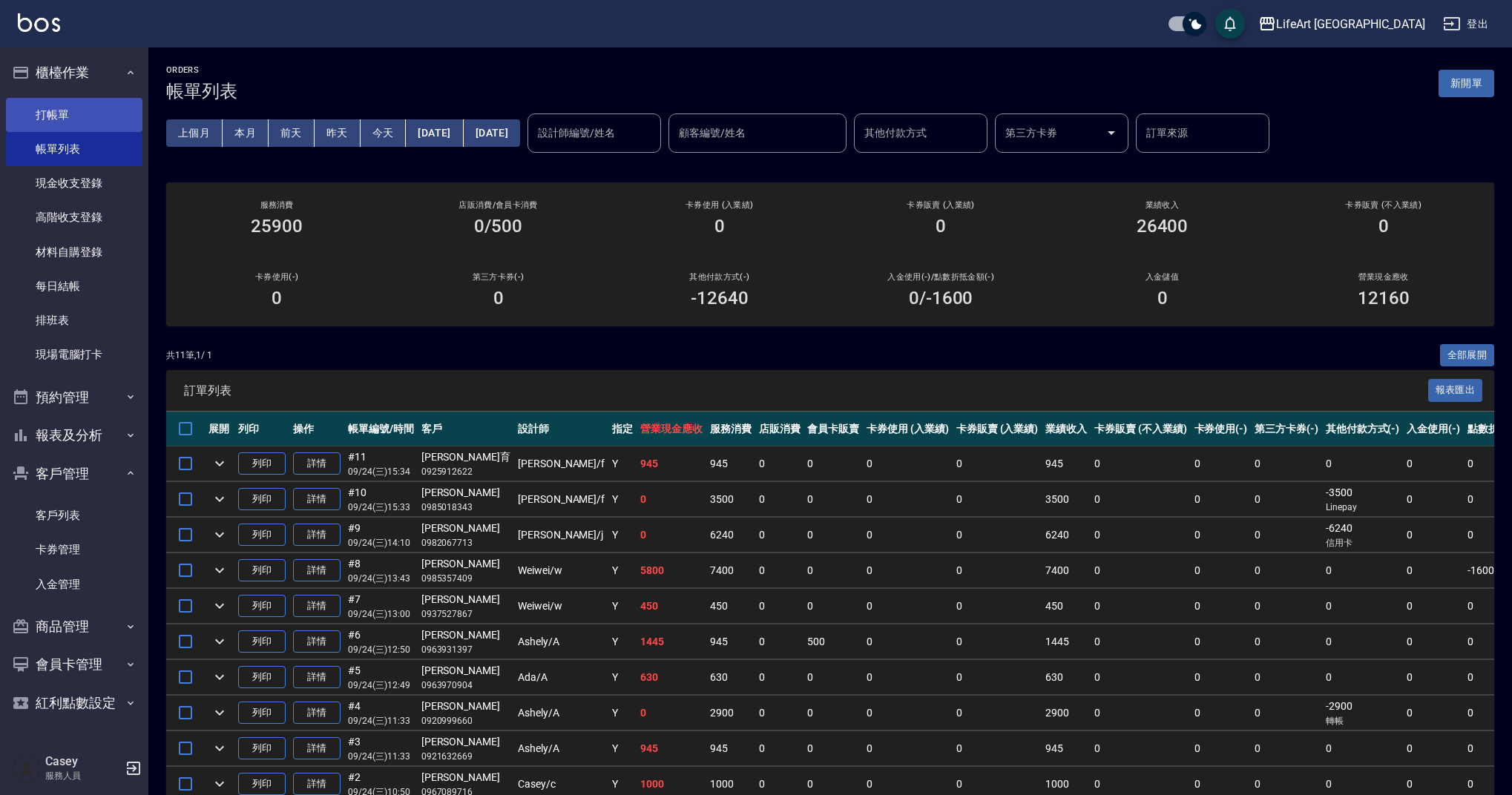
click at [94, 126] on link "打帳單" at bounding box center [74, 115] width 136 height 34
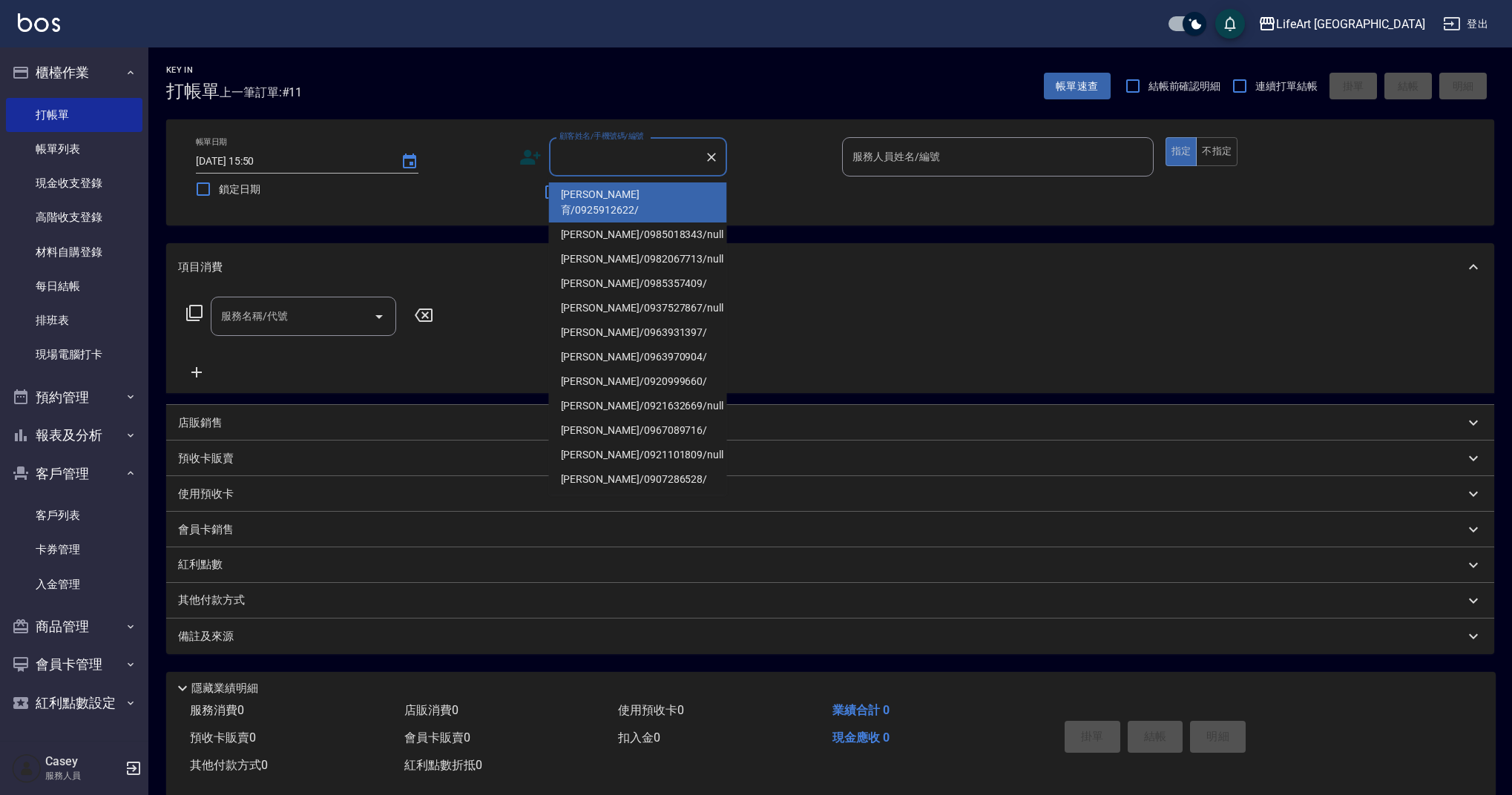
click at [587, 153] on input "顧客姓名/手機號碼/編號" at bounding box center [627, 157] width 143 height 26
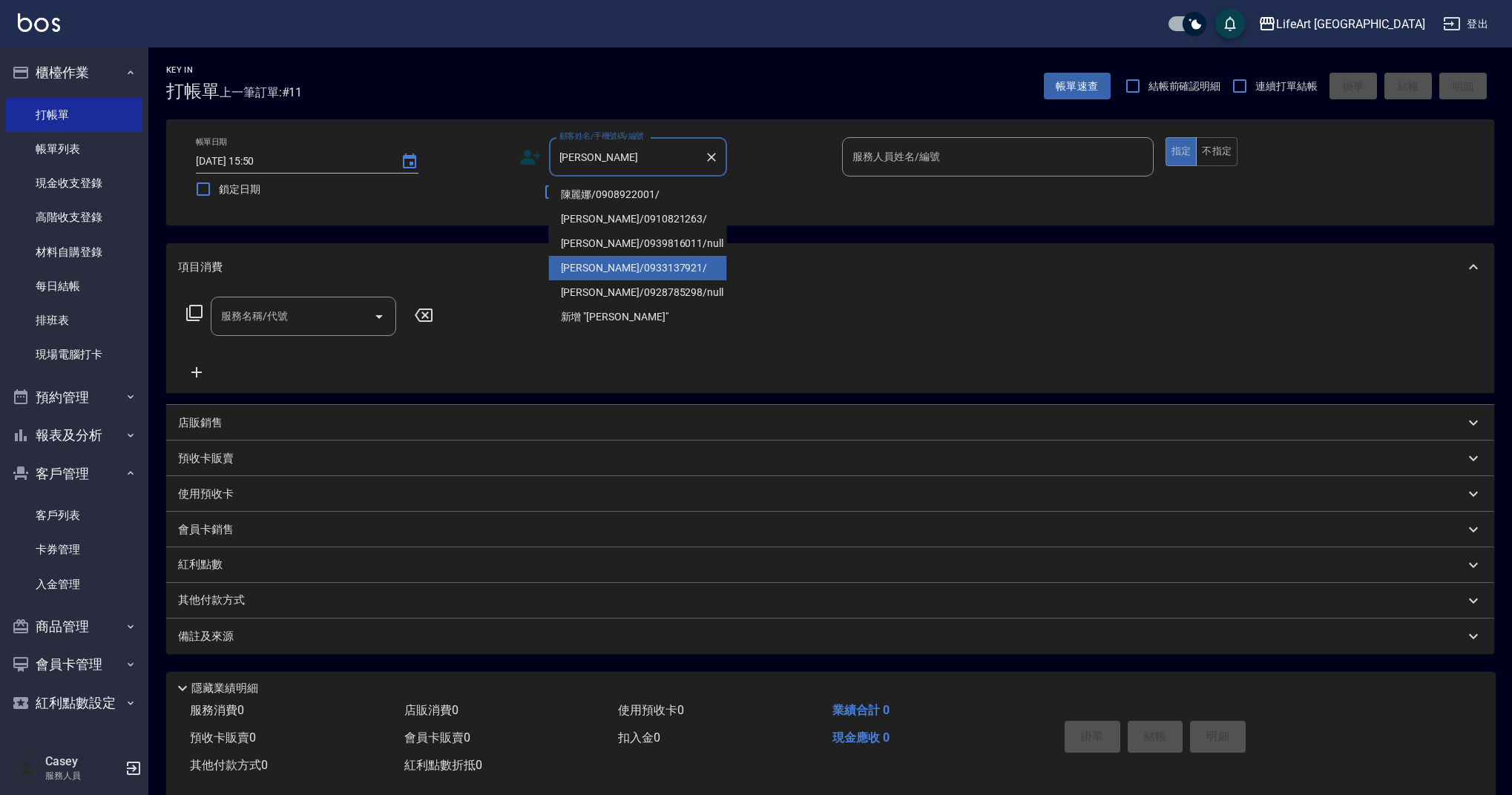
click at [603, 268] on li "[PERSON_NAME]/0933137921/" at bounding box center [638, 268] width 178 height 25
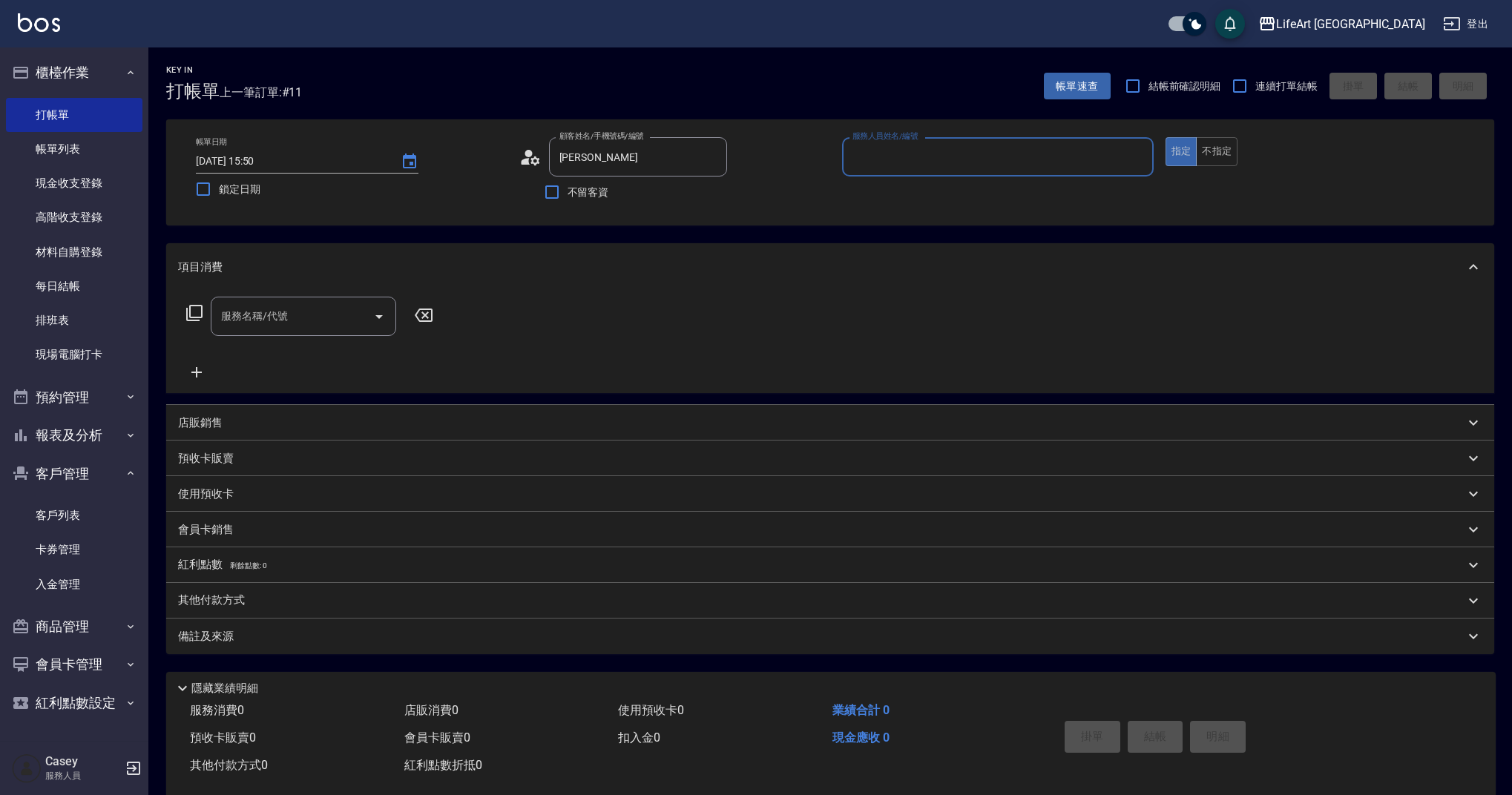
type input "[PERSON_NAME]/0933137921/"
type input "Weiwei-w"
click at [255, 320] on div "服務名稱/代號 服務名稱/代號" at bounding box center [304, 320] width 186 height 39
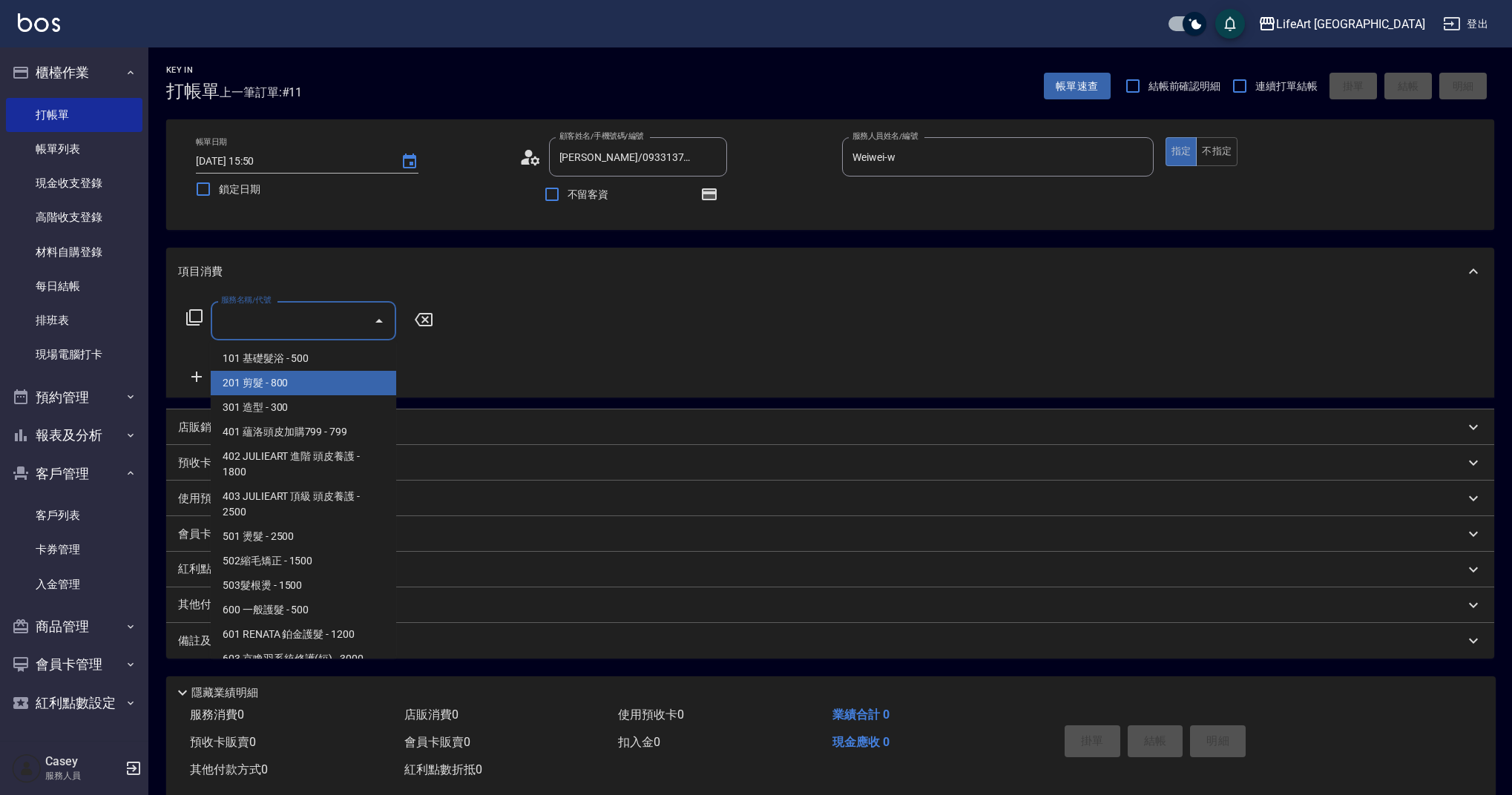
click at [253, 387] on span "201 剪髮 - 800" at bounding box center [304, 383] width 186 height 25
type input "201 剪髮(201)"
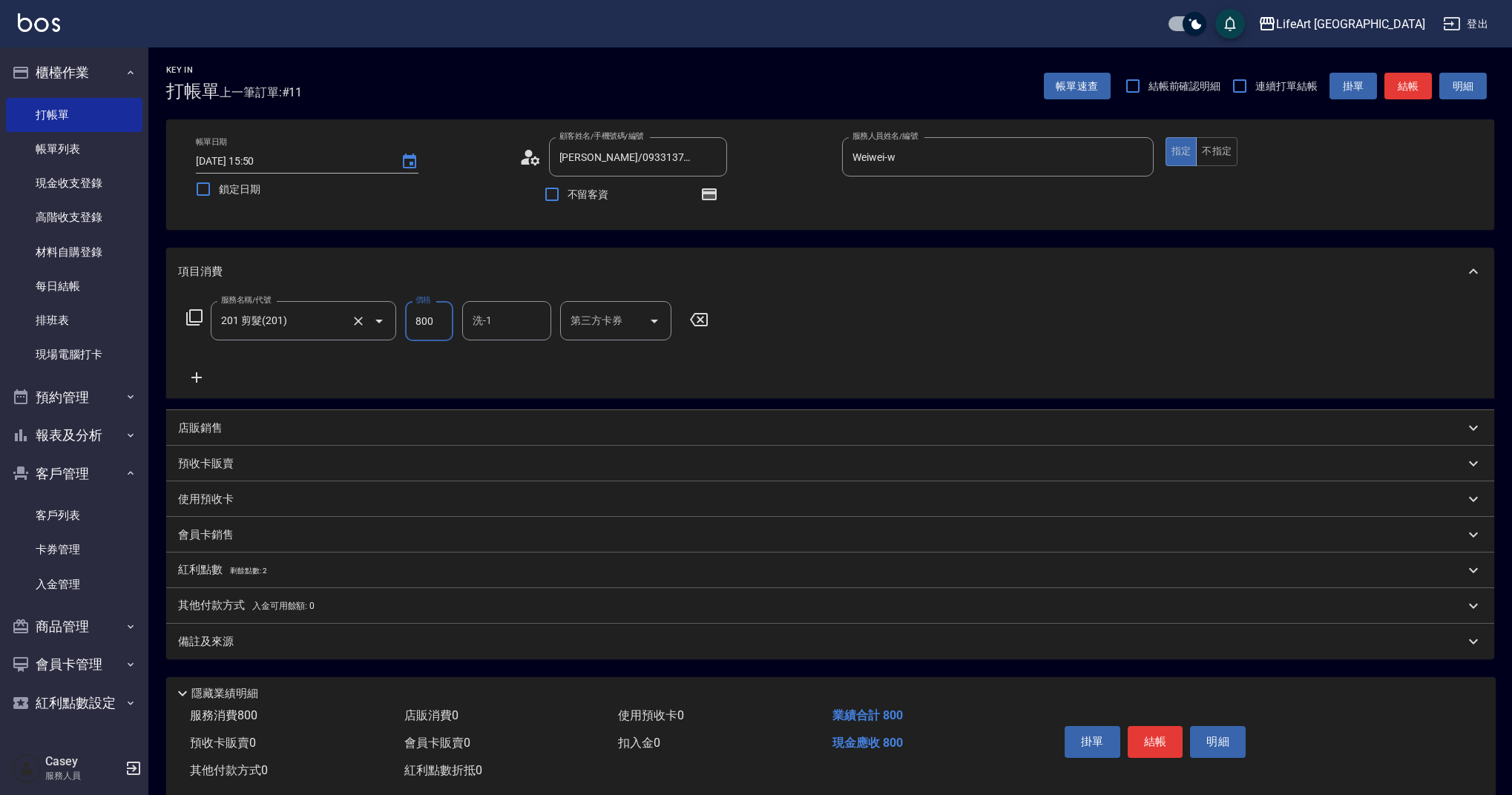
drag, startPoint x: 445, startPoint y: 319, endPoint x: 374, endPoint y: 324, distance: 71.2
click at [374, 324] on div "服務名稱/代號 201 剪髮(201) 服務名稱/代號 價格 800 價格 洗-1 洗-1 第三方卡券 第三方卡券" at bounding box center [447, 321] width 539 height 40
type input "900"
click at [515, 327] on input "洗-1" at bounding box center [506, 321] width 76 height 26
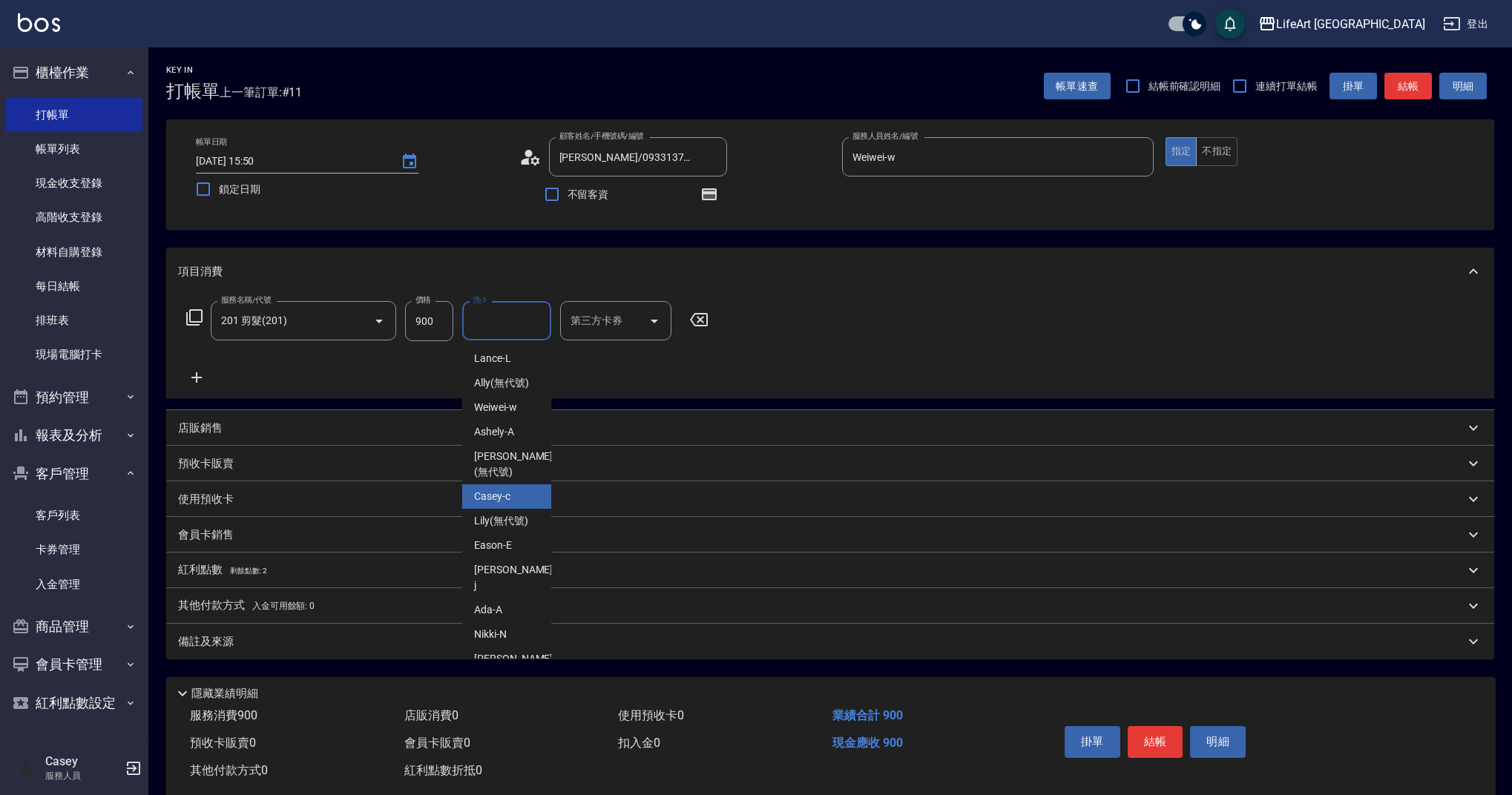
click at [514, 487] on div "Casey -c" at bounding box center [507, 497] width 89 height 25
type input "[PERSON_NAME]-c"
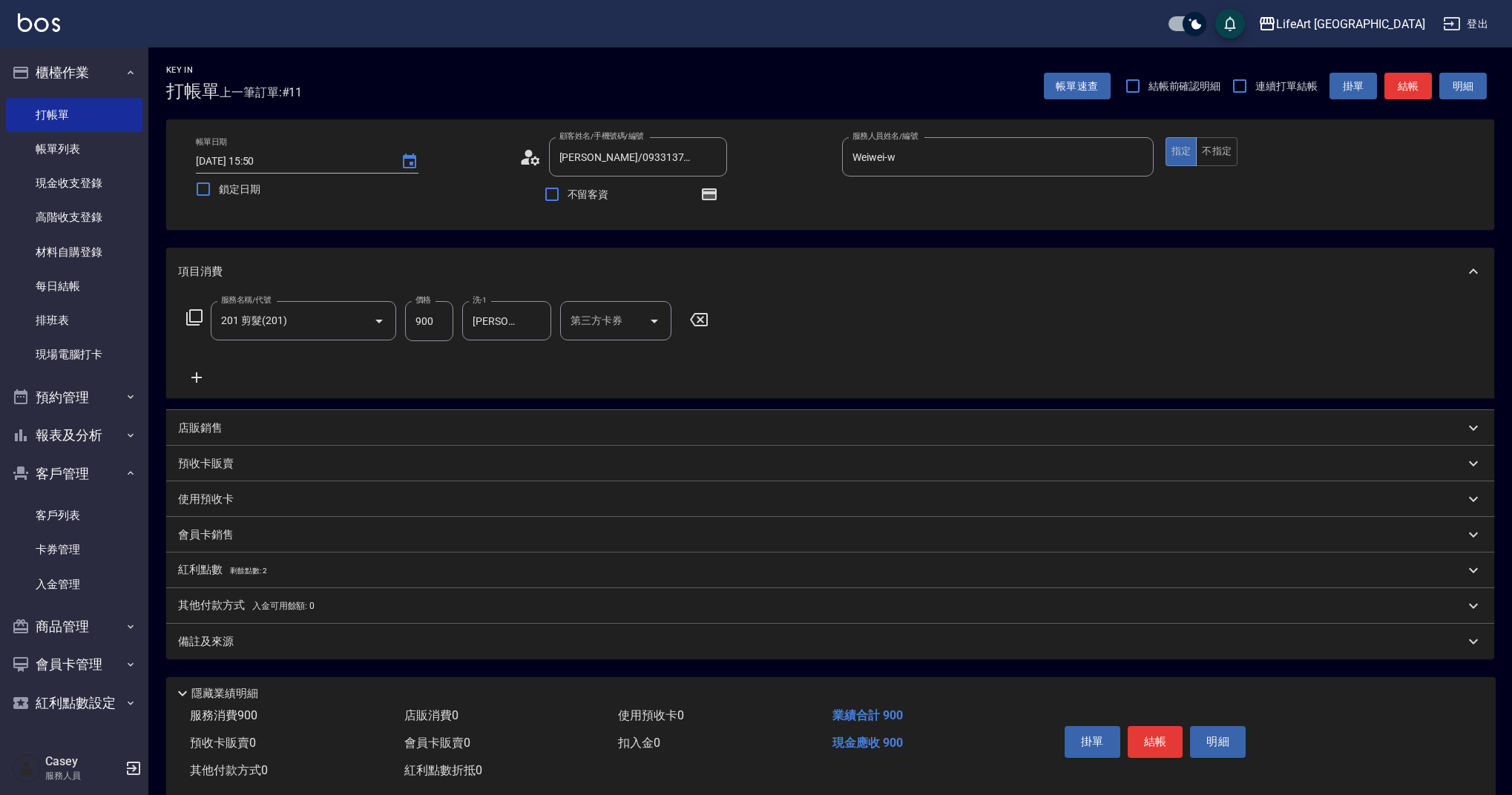
click at [253, 632] on div "備註及來源" at bounding box center [830, 642] width 1328 height 35
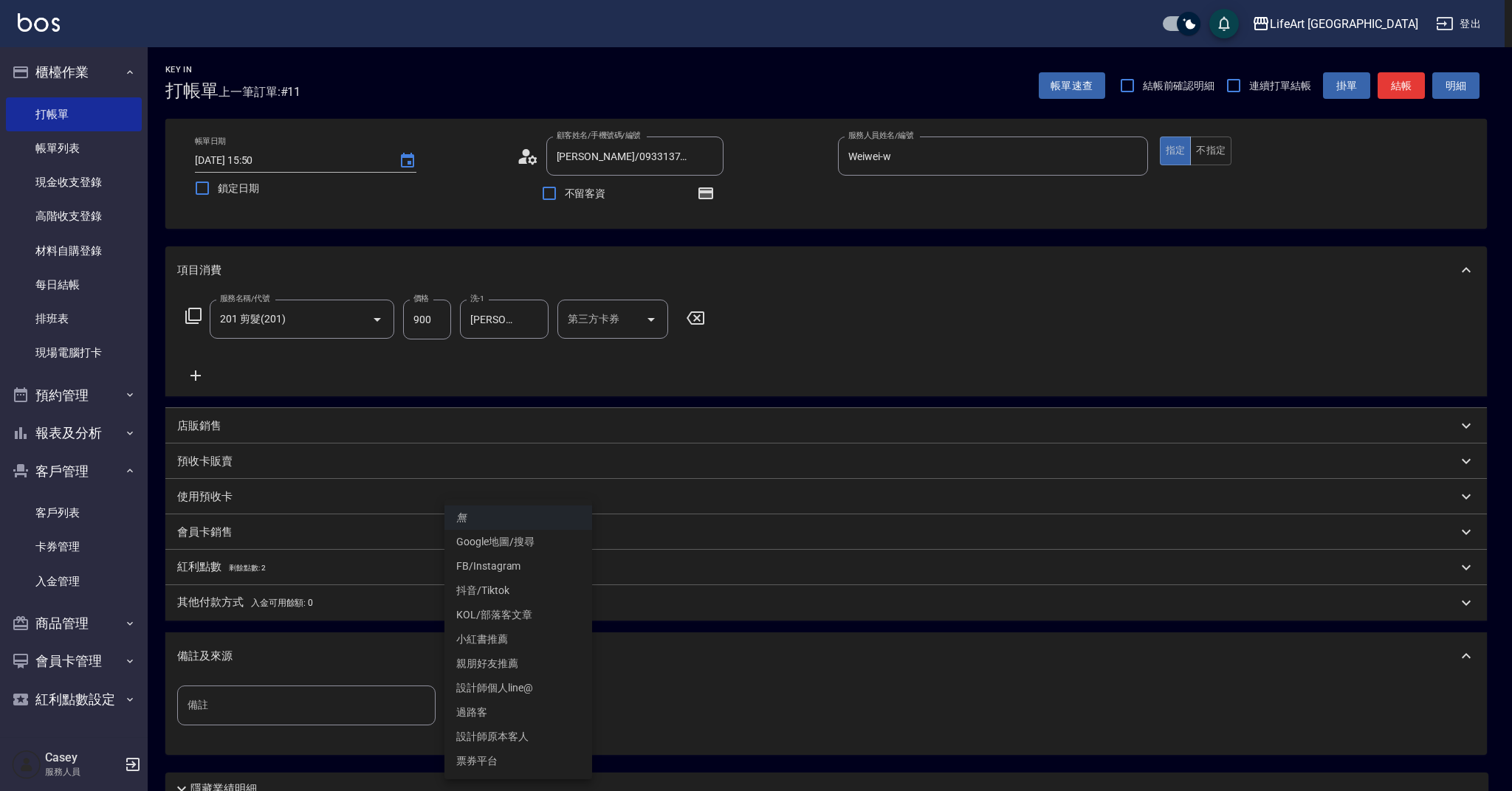
click at [494, 706] on body "LifeArt 蘆洲 登出 櫃檯作業 打帳單 帳單列表 現金收支登錄 高階收支登錄 材料自購登錄 每日結帳 排班表 現場電腦打卡 預約管理 預約管理 單日預約…" at bounding box center [756, 458] width 1512 height 915
click at [530, 735] on li "設計師原本客人" at bounding box center [518, 737] width 148 height 24
type input "設計師原本客人"
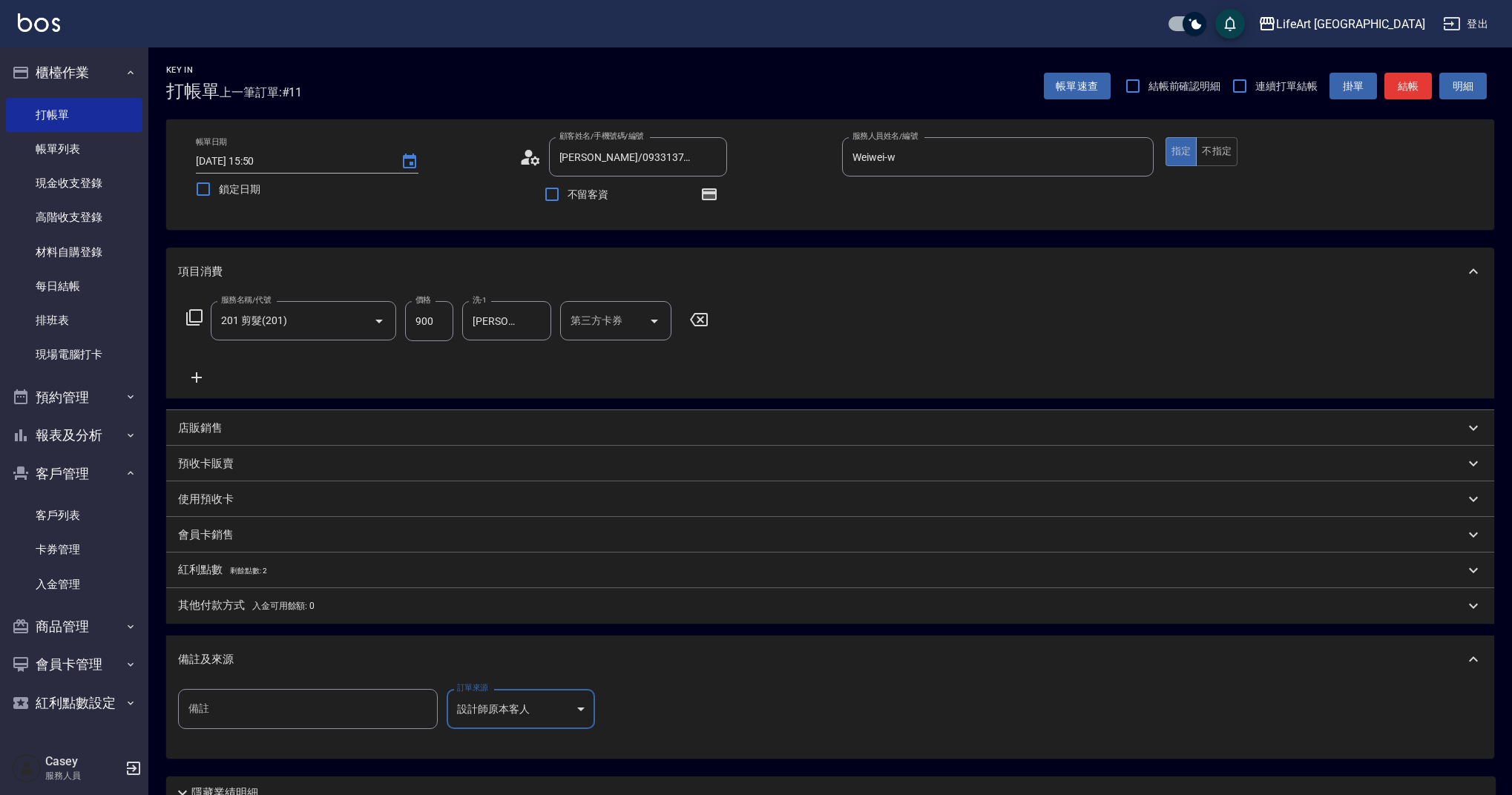
scroll to position [131, 0]
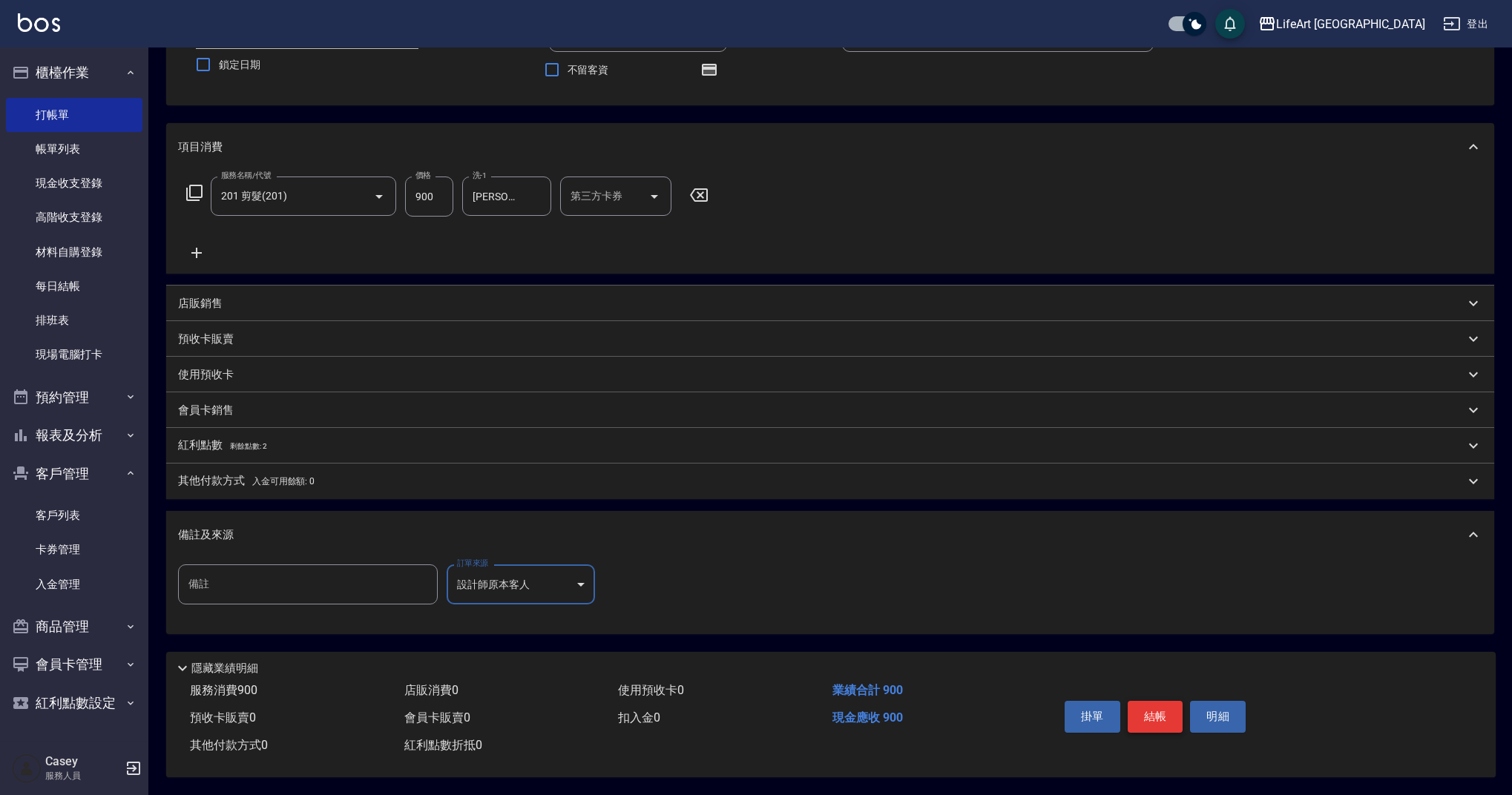
click at [1157, 712] on button "結帳" at bounding box center [1155, 716] width 56 height 31
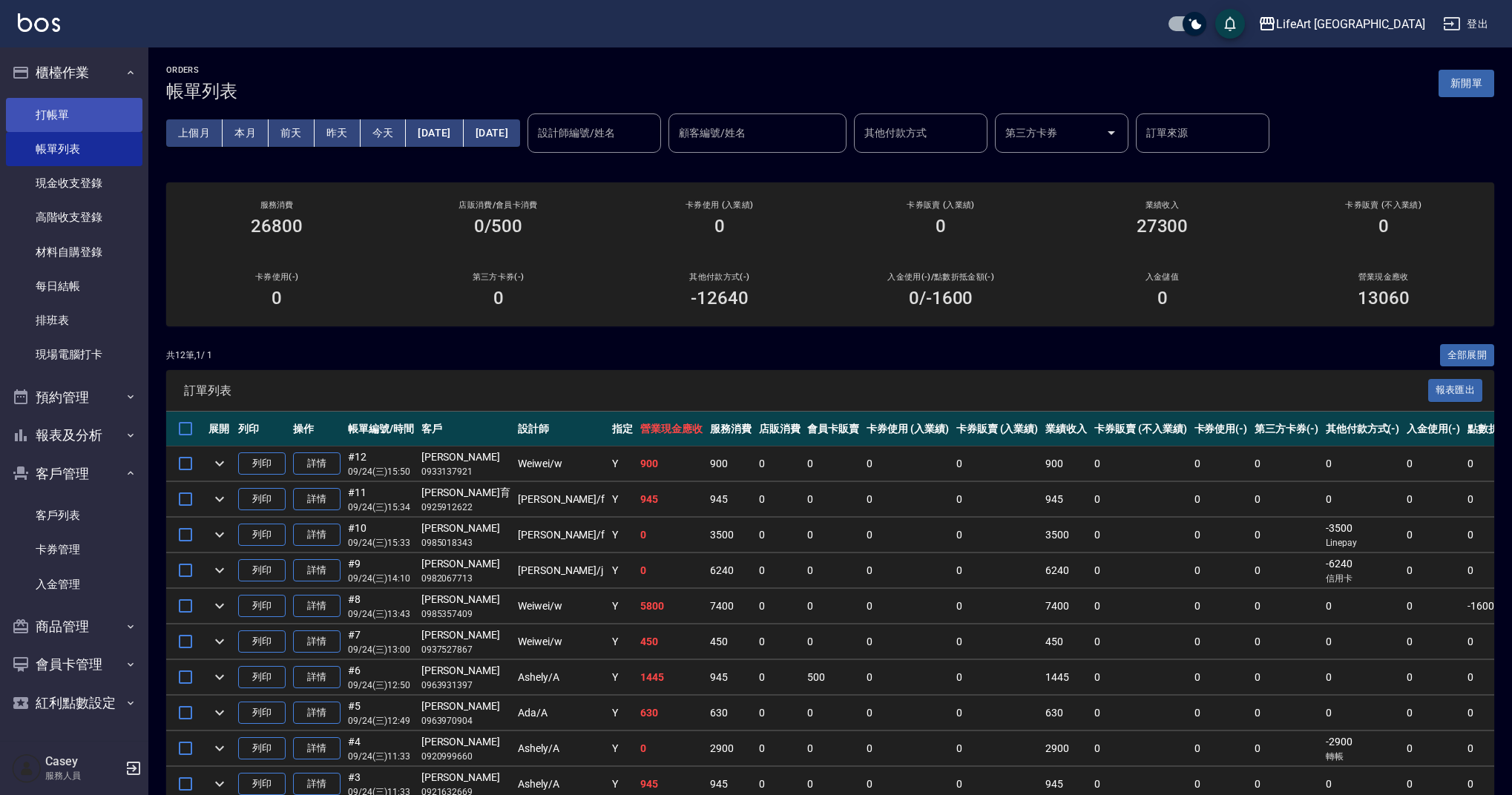
click at [77, 103] on link "打帳單" at bounding box center [74, 115] width 136 height 34
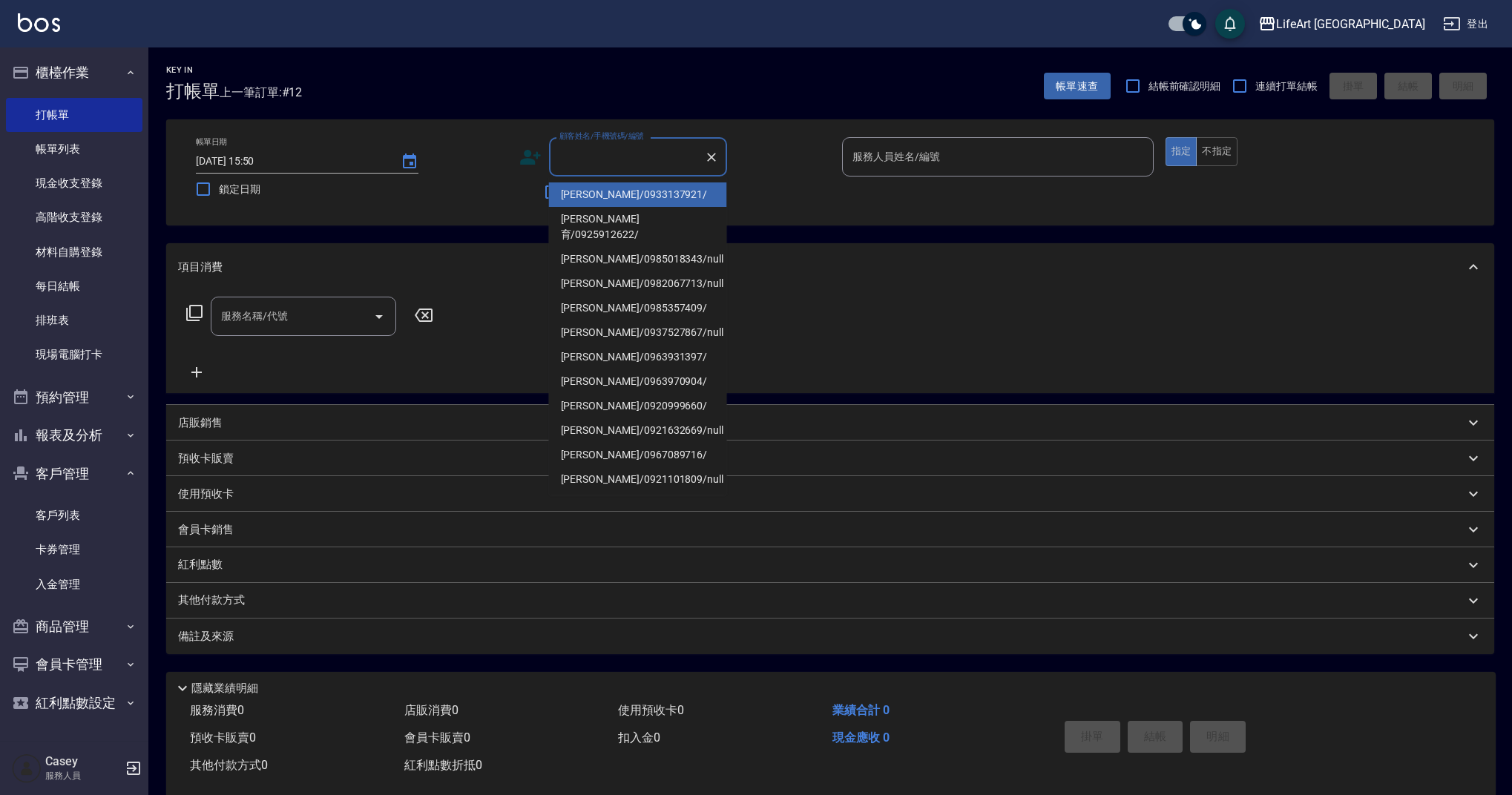
click at [591, 156] on input "顧客姓名/手機號碼/編號" at bounding box center [627, 157] width 143 height 26
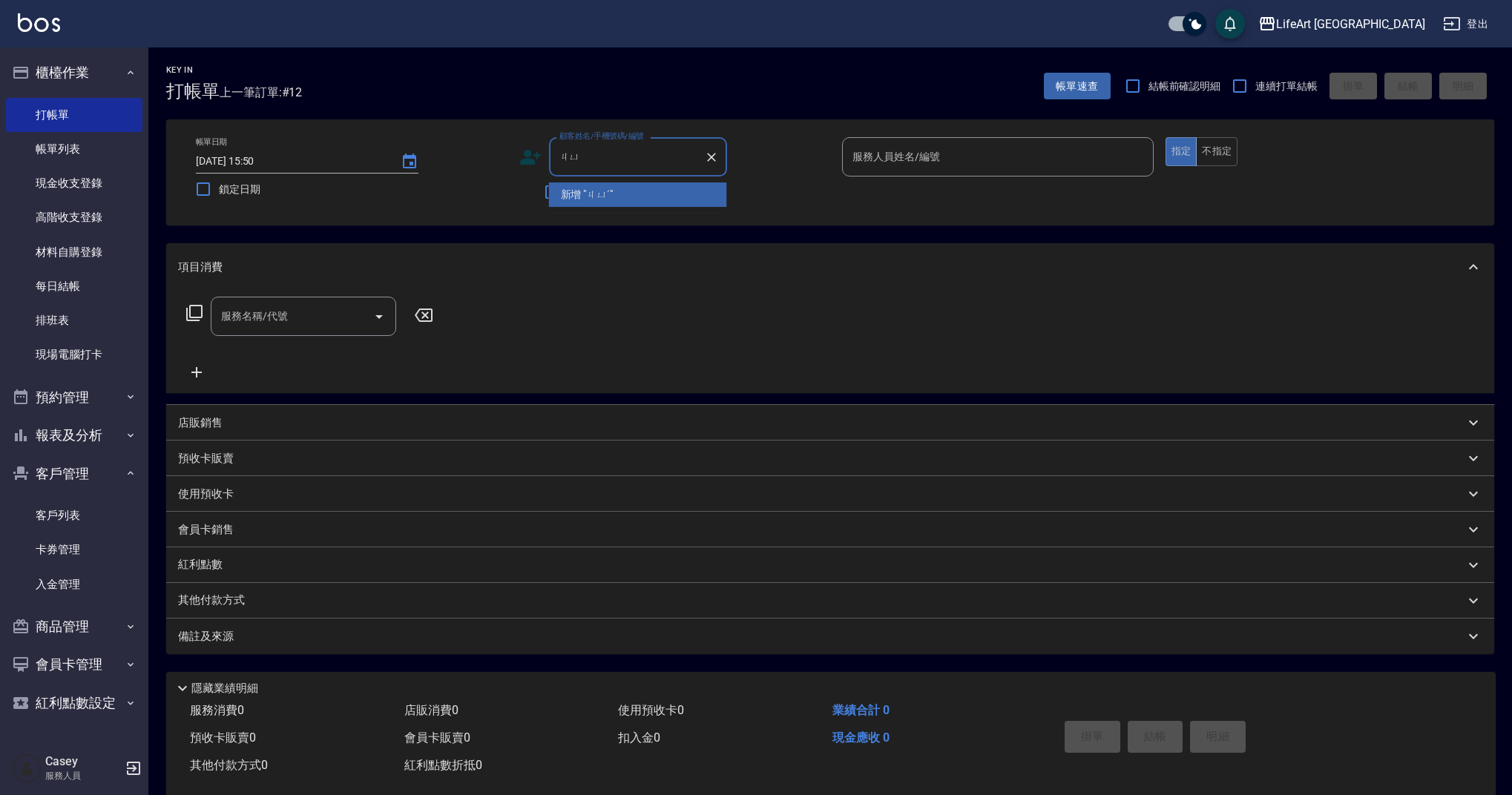
type input "ㄐ"
click at [597, 197] on li "[PERSON_NAME]/0989859661/" at bounding box center [638, 195] width 178 height 25
type input "[PERSON_NAME]/0989859661/"
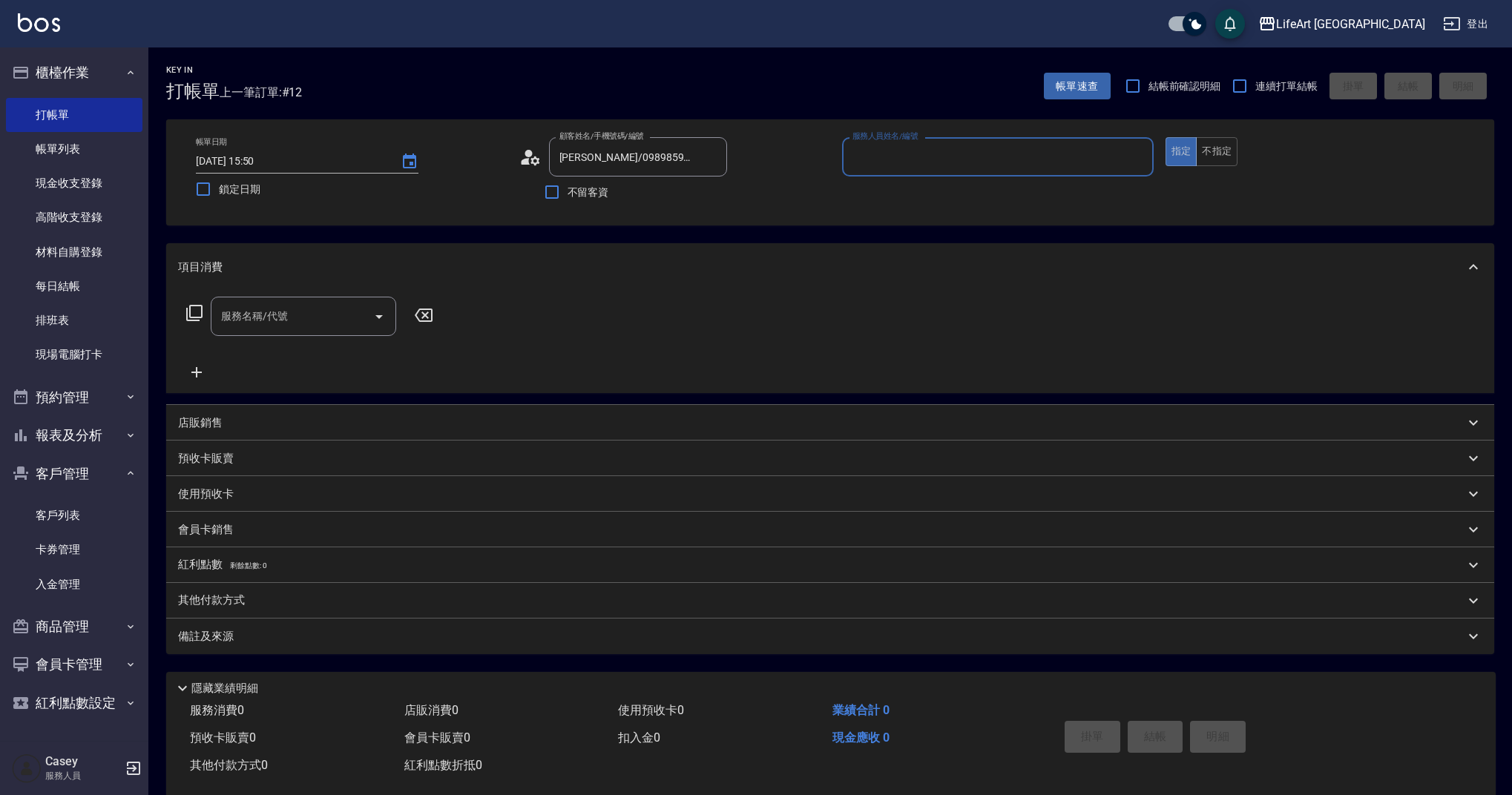
type input "Weiwei-w"
click at [298, 319] on input "服務名稱/代號" at bounding box center [291, 321] width 150 height 26
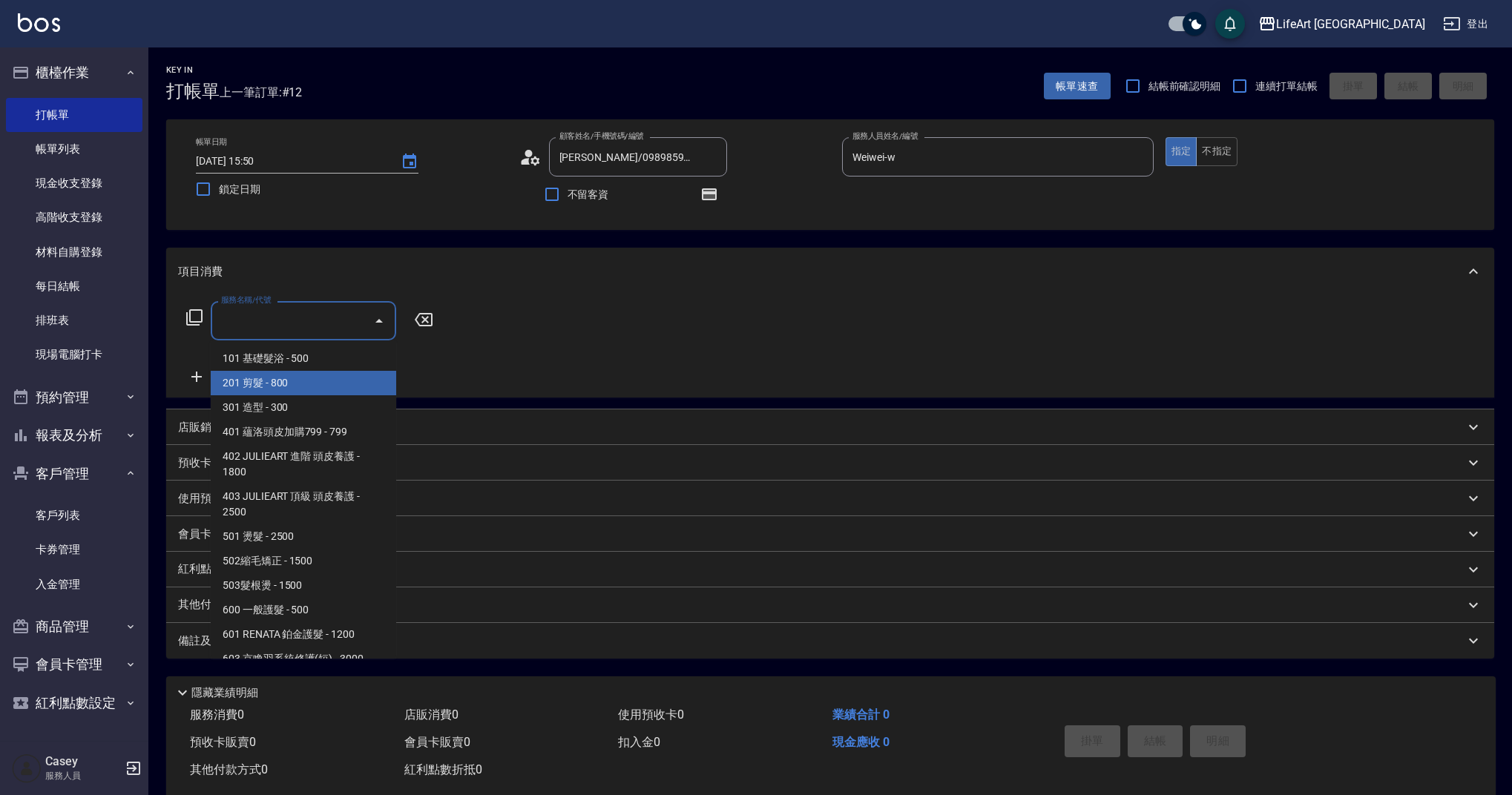
click at [274, 386] on span "201 剪髮 - 800" at bounding box center [304, 383] width 186 height 25
type input "201 剪髮(201)"
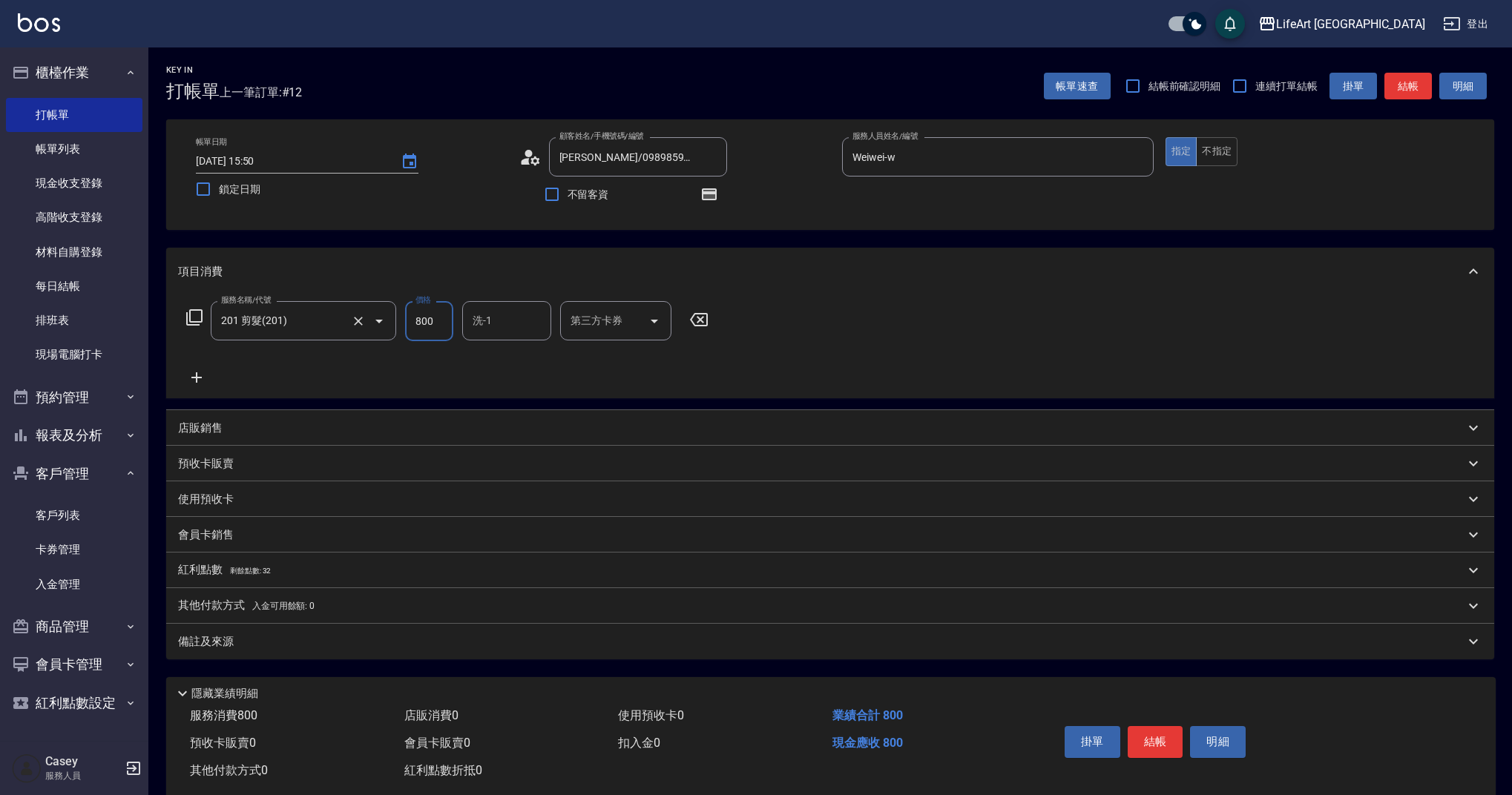
drag, startPoint x: 432, startPoint y: 324, endPoint x: 389, endPoint y: 323, distance: 43.0
click at [389, 323] on div "服務名稱/代號 201 剪髮(201) 服務名稱/代號 價格 800 價格 洗-1 洗-1 第三方卡券 第三方卡券" at bounding box center [447, 321] width 539 height 40
type input "630"
click at [402, 628] on div "備註及來源" at bounding box center [830, 642] width 1328 height 35
click at [402, 628] on div "項目消費 服務名稱/代號 201 剪髮(201) 服務名稱/代號 價格 630 價格 洗-1 洗-1 第三方卡券 第三方卡券 店販銷售 服務人員姓名/編號 服…" at bounding box center [830, 453] width 1328 height 412
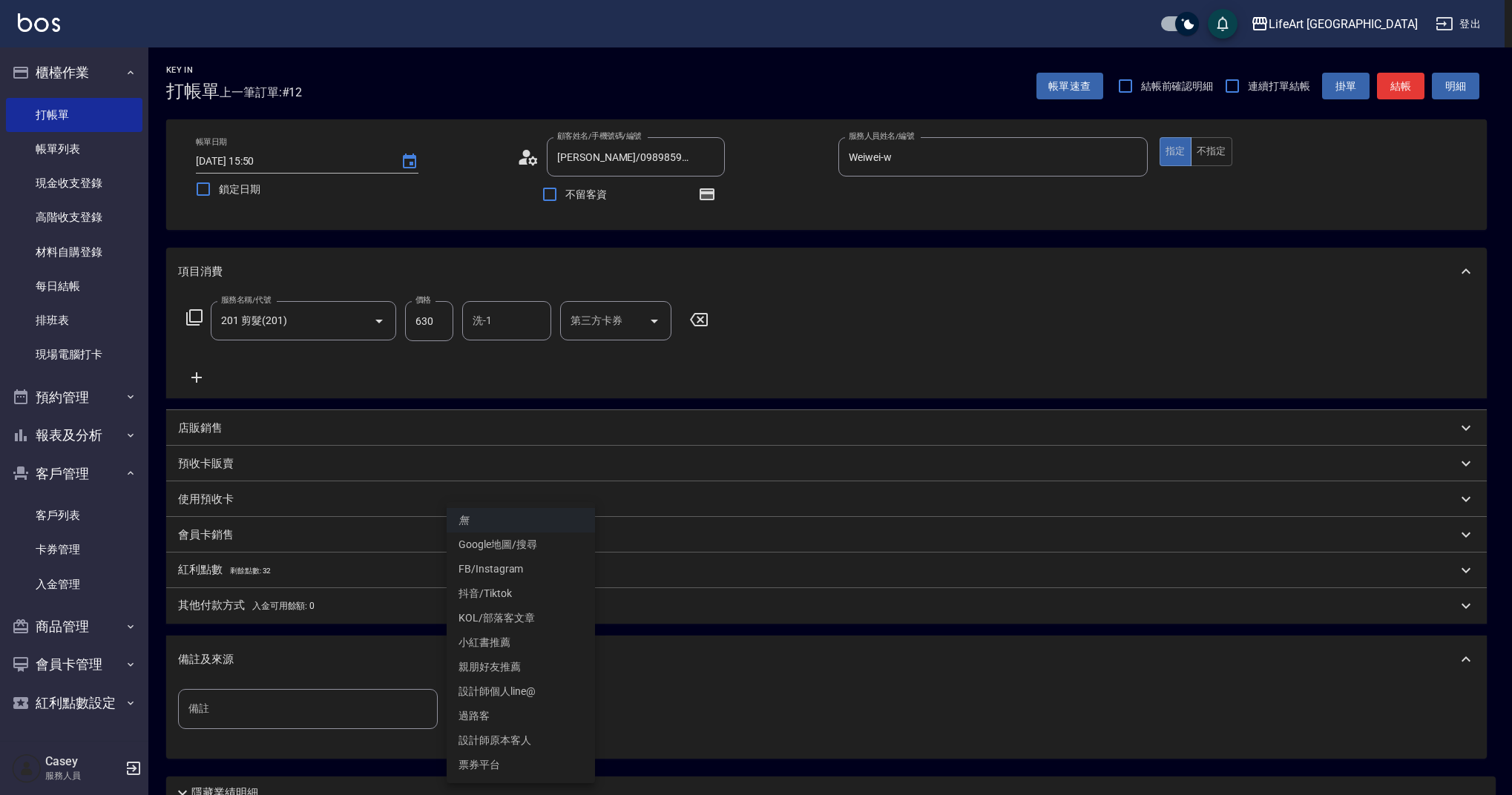
click at [564, 711] on body "LifeArt 蘆洲 登出 櫃檯作業 打帳單 帳單列表 現金收支登錄 高階收支登錄 材料自購登錄 每日結帳 排班表 現場電腦打卡 預約管理 預約管理 單日預約…" at bounding box center [756, 460] width 1512 height 920
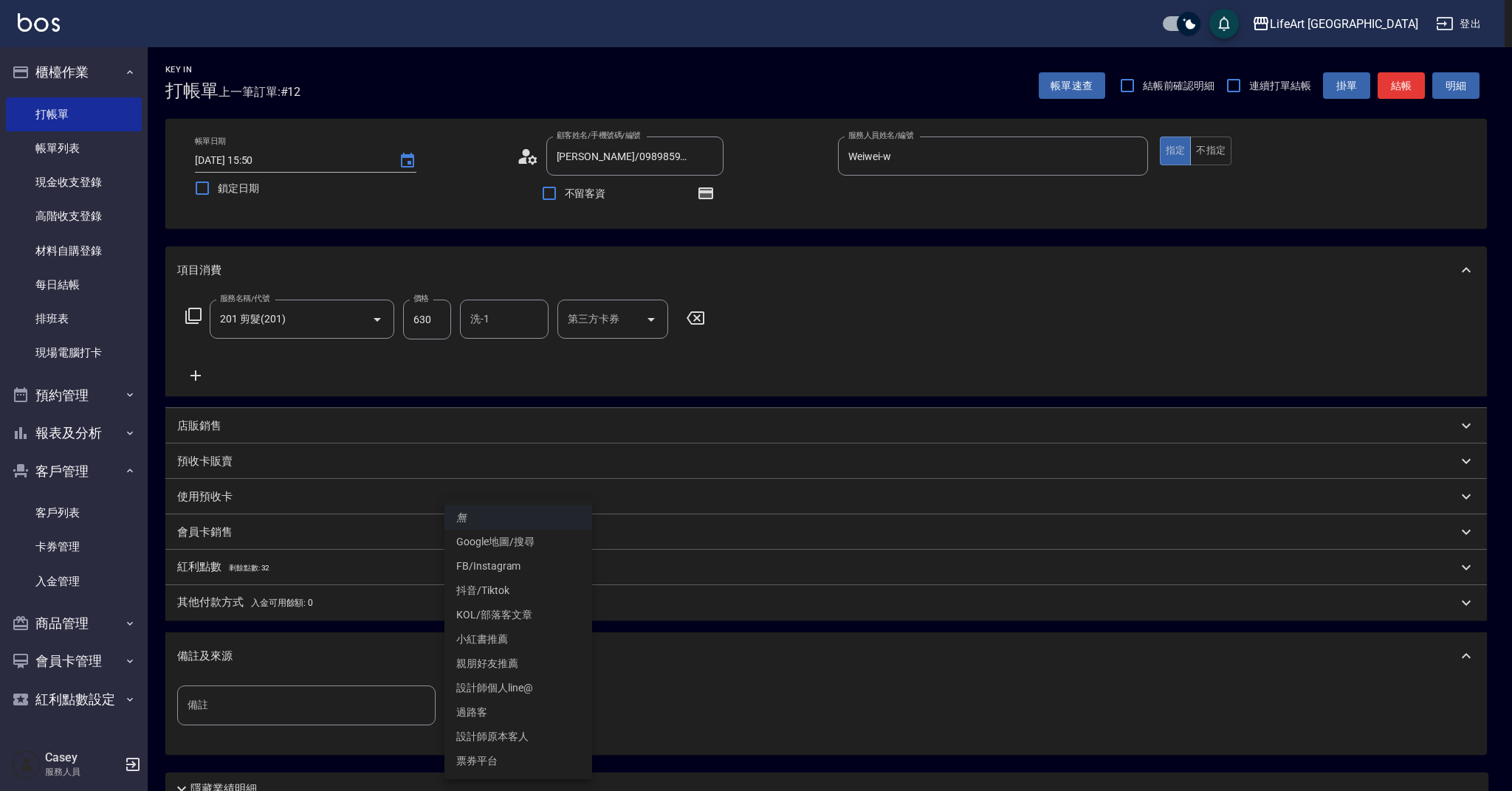
click at [560, 738] on li "設計師原本客人" at bounding box center [518, 737] width 148 height 24
type input "設計師原本客人"
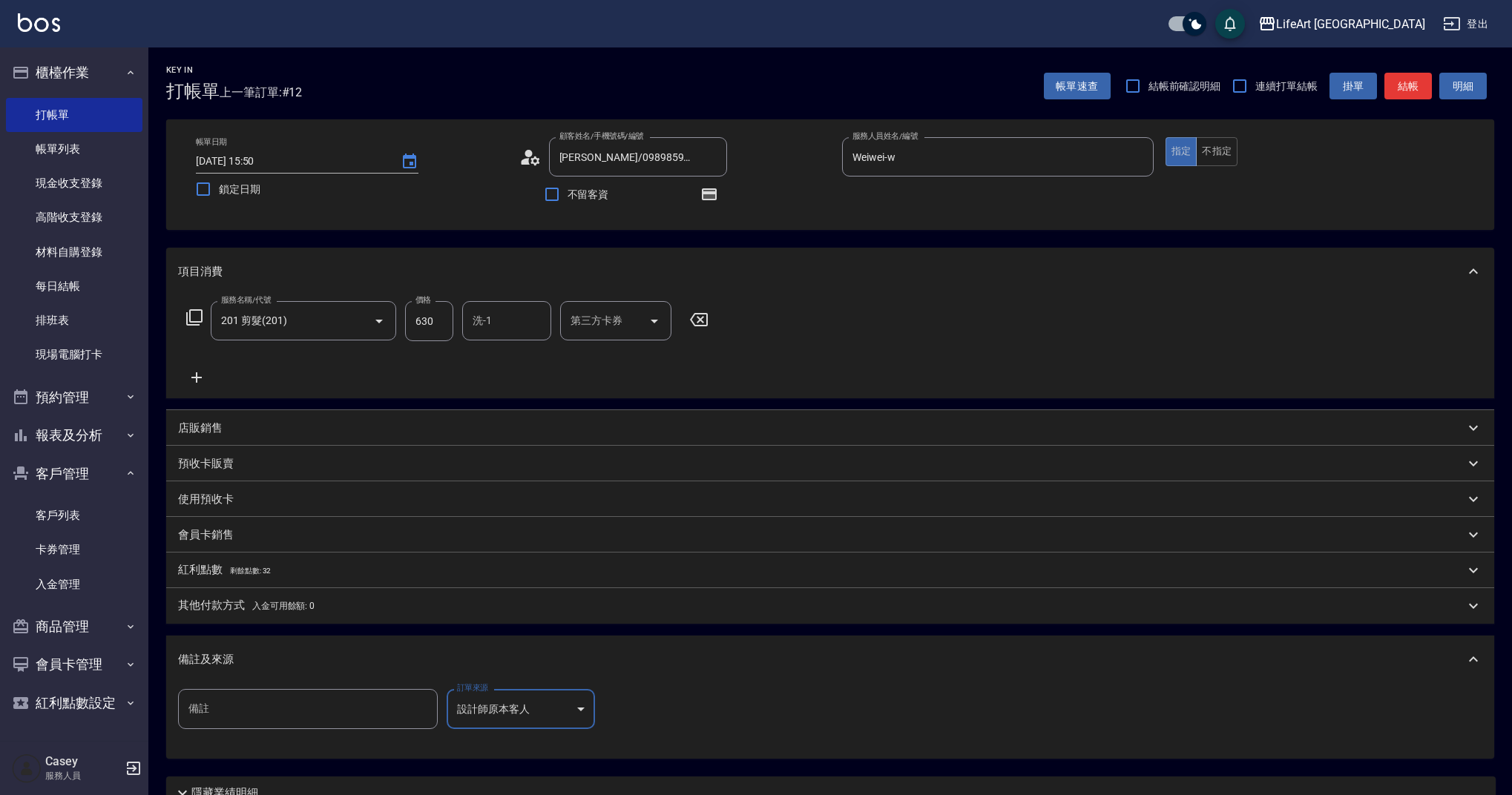
scroll to position [131, 0]
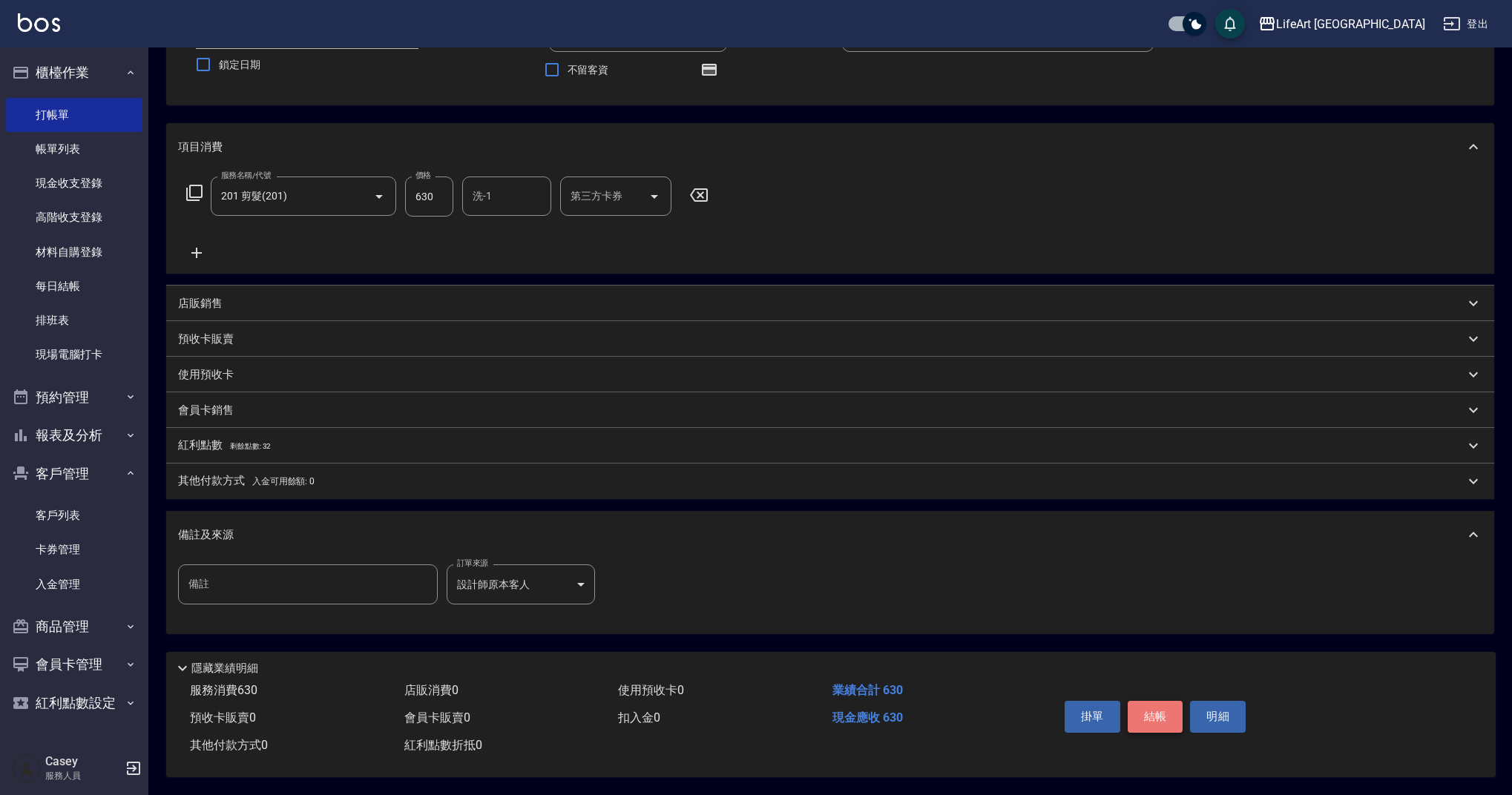
click at [1155, 708] on button "結帳" at bounding box center [1155, 716] width 56 height 31
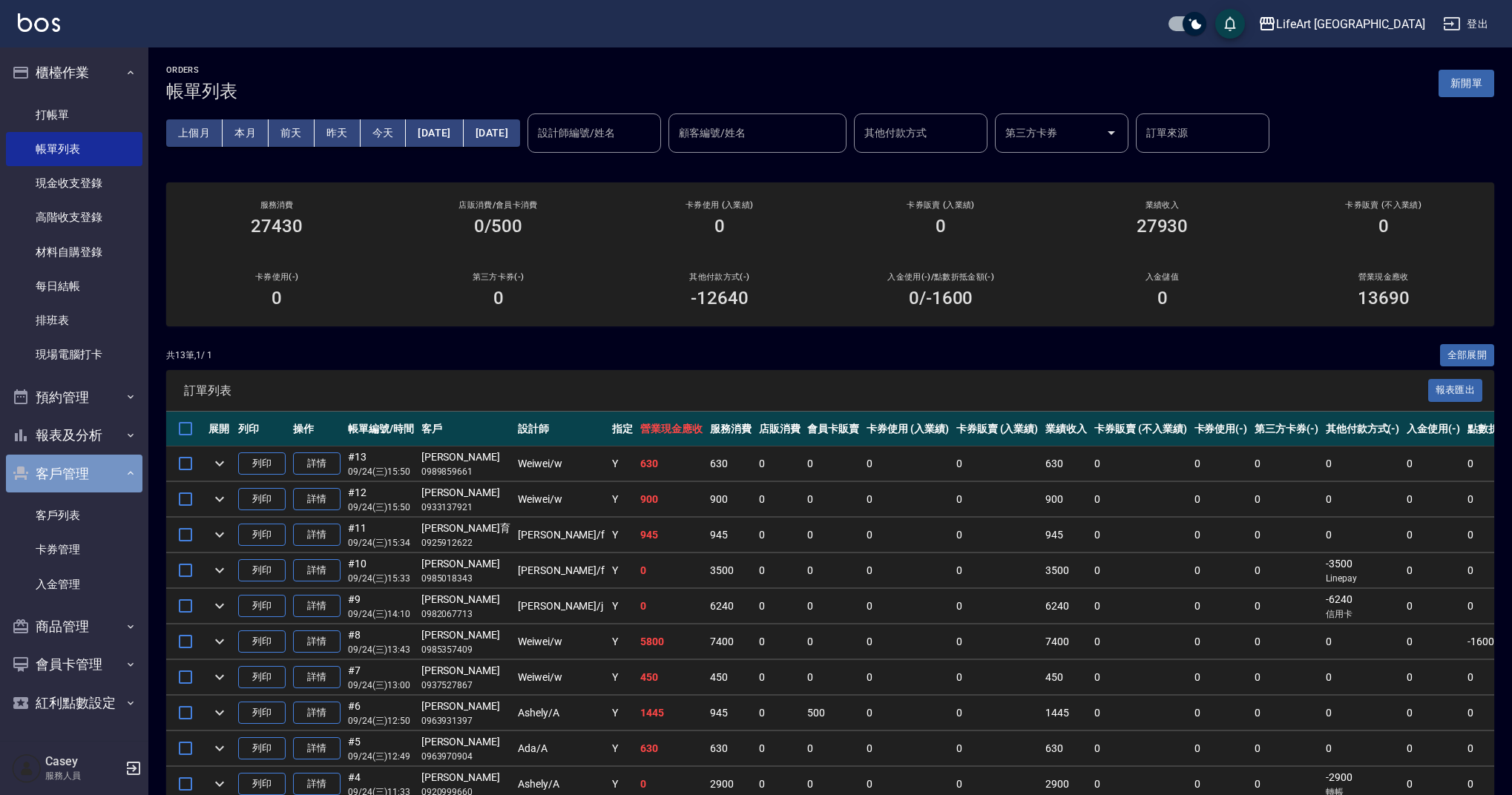
click at [89, 467] on button "客戶管理" at bounding box center [74, 474] width 136 height 38
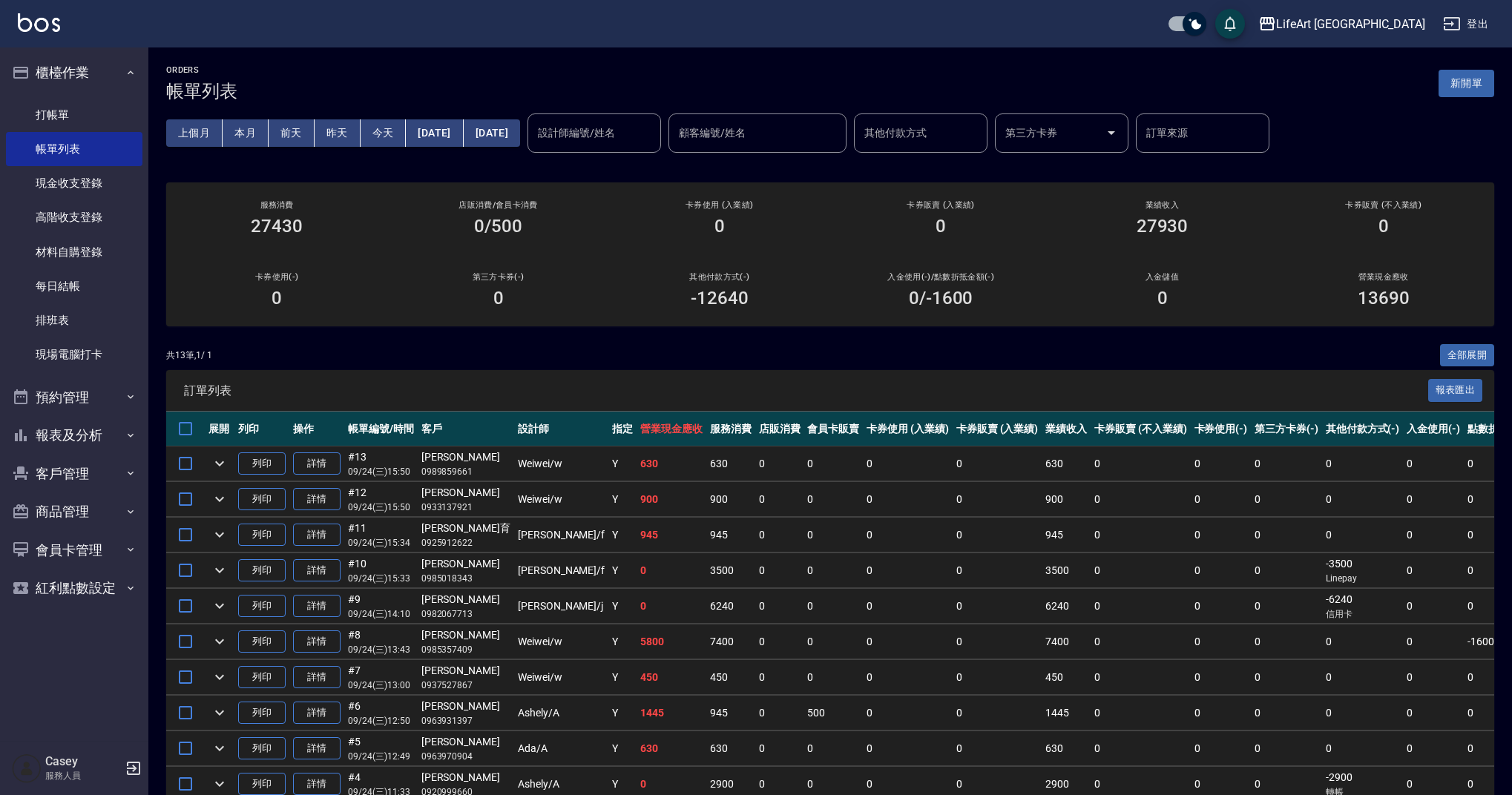
click at [549, 336] on div "ORDERS 帳單列表 新開單 上個月 本月 [DATE] [DATE] [DATE] [DATE] [DATE] 設計師編號/姓名 設計師編號/姓名 顧客編…" at bounding box center [830, 508] width 1363 height 920
click at [128, 278] on link "每日結帳" at bounding box center [74, 286] width 136 height 34
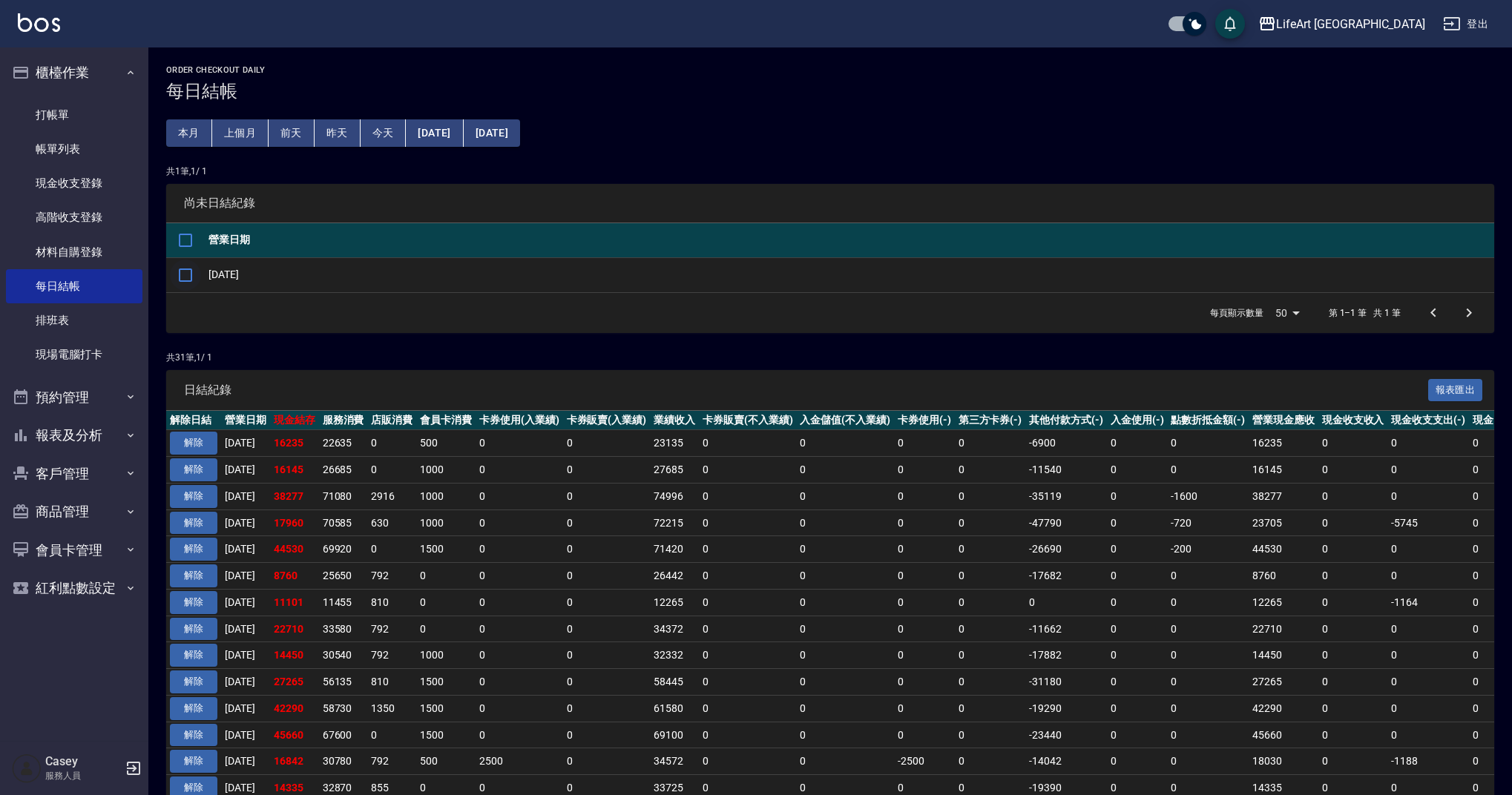
click at [190, 280] on input "checkbox" at bounding box center [186, 275] width 31 height 31
checkbox input "true"
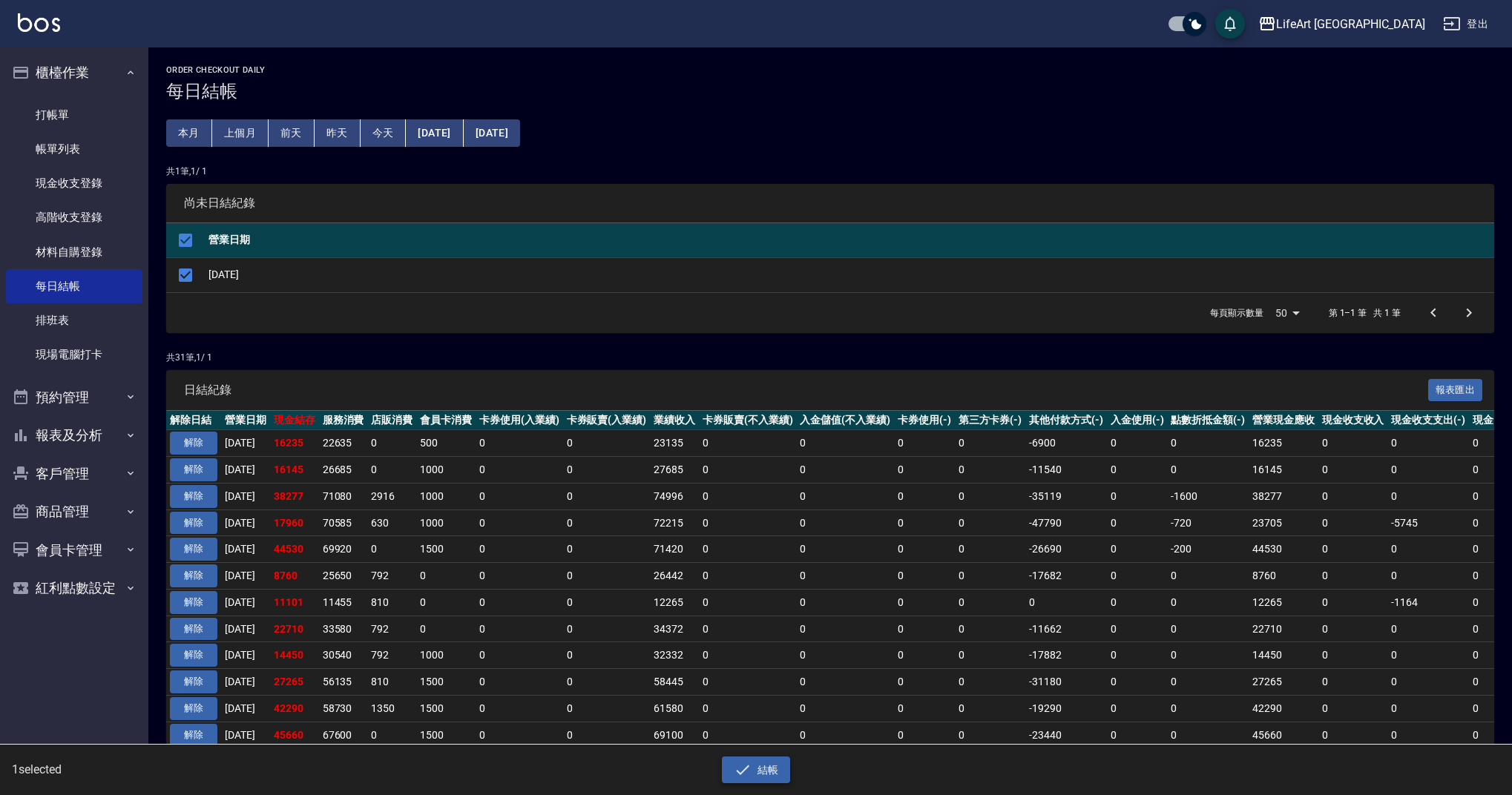
click at [730, 774] on button "結帳" at bounding box center [756, 770] width 69 height 28
click at [719, 68] on button "確定" at bounding box center [702, 60] width 48 height 23
checkbox input "false"
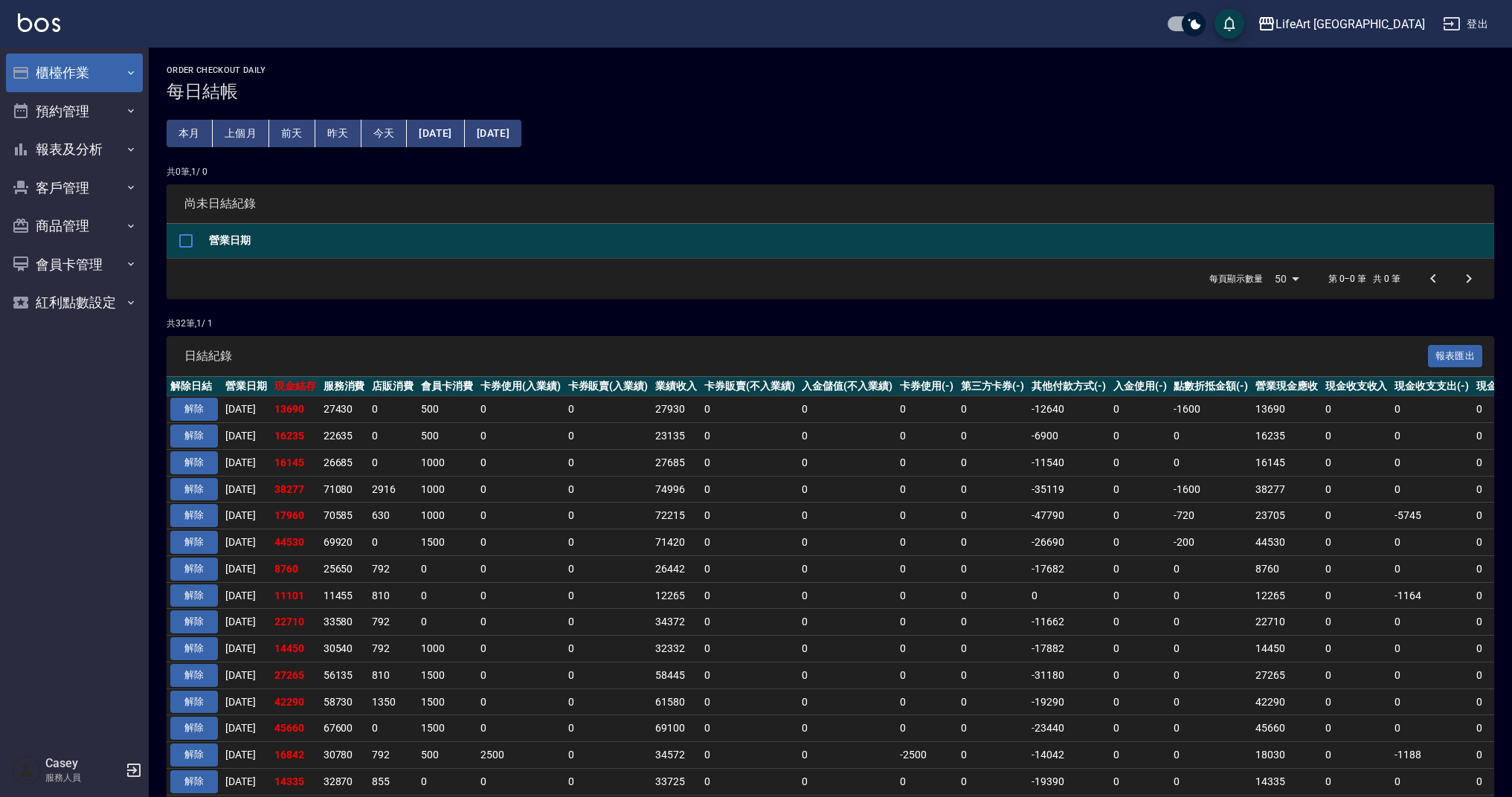
click at [115, 85] on button "櫃檯作業" at bounding box center [75, 73] width 137 height 38
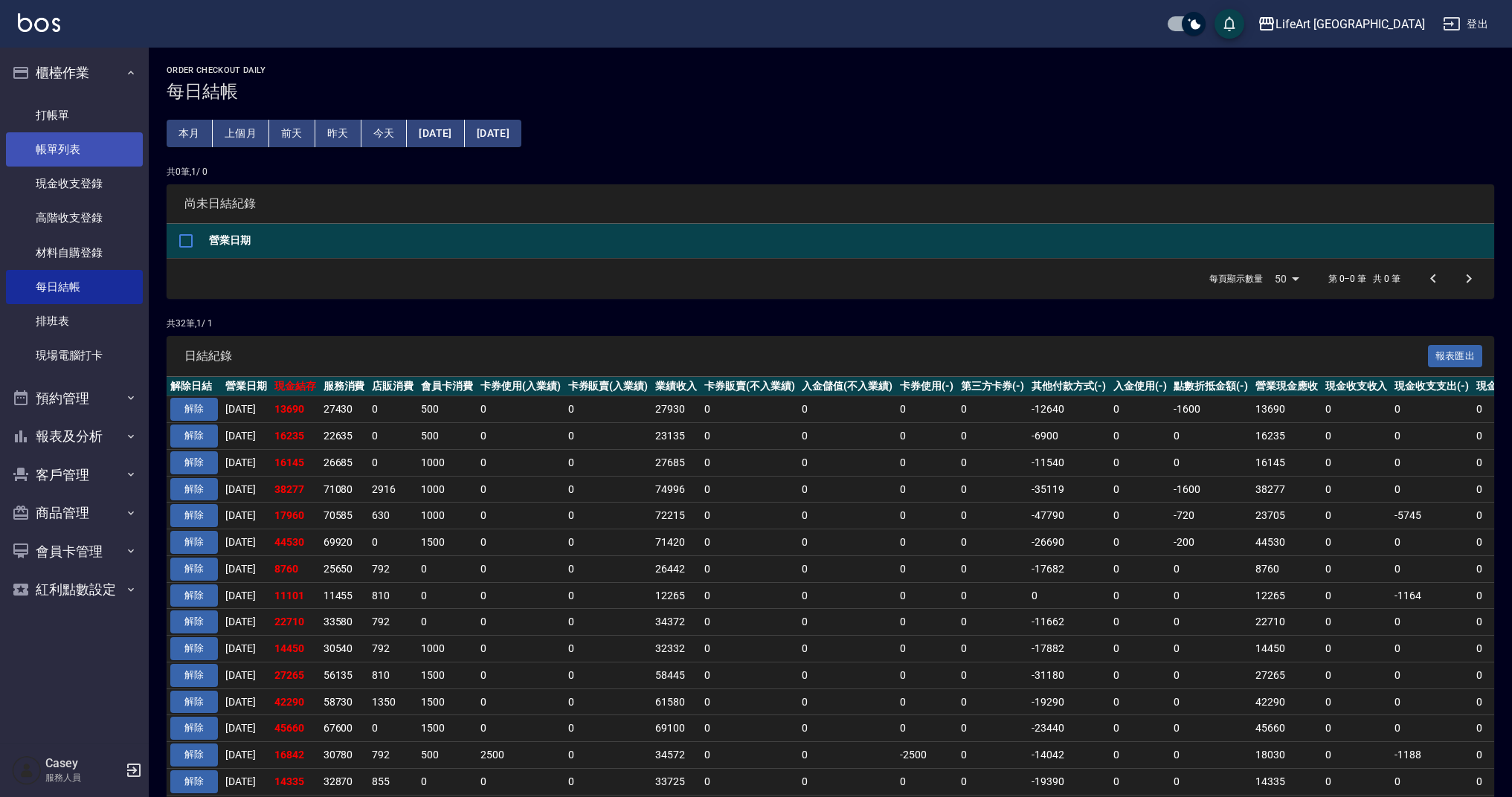
click at [99, 160] on link "帳單列表" at bounding box center [75, 149] width 137 height 35
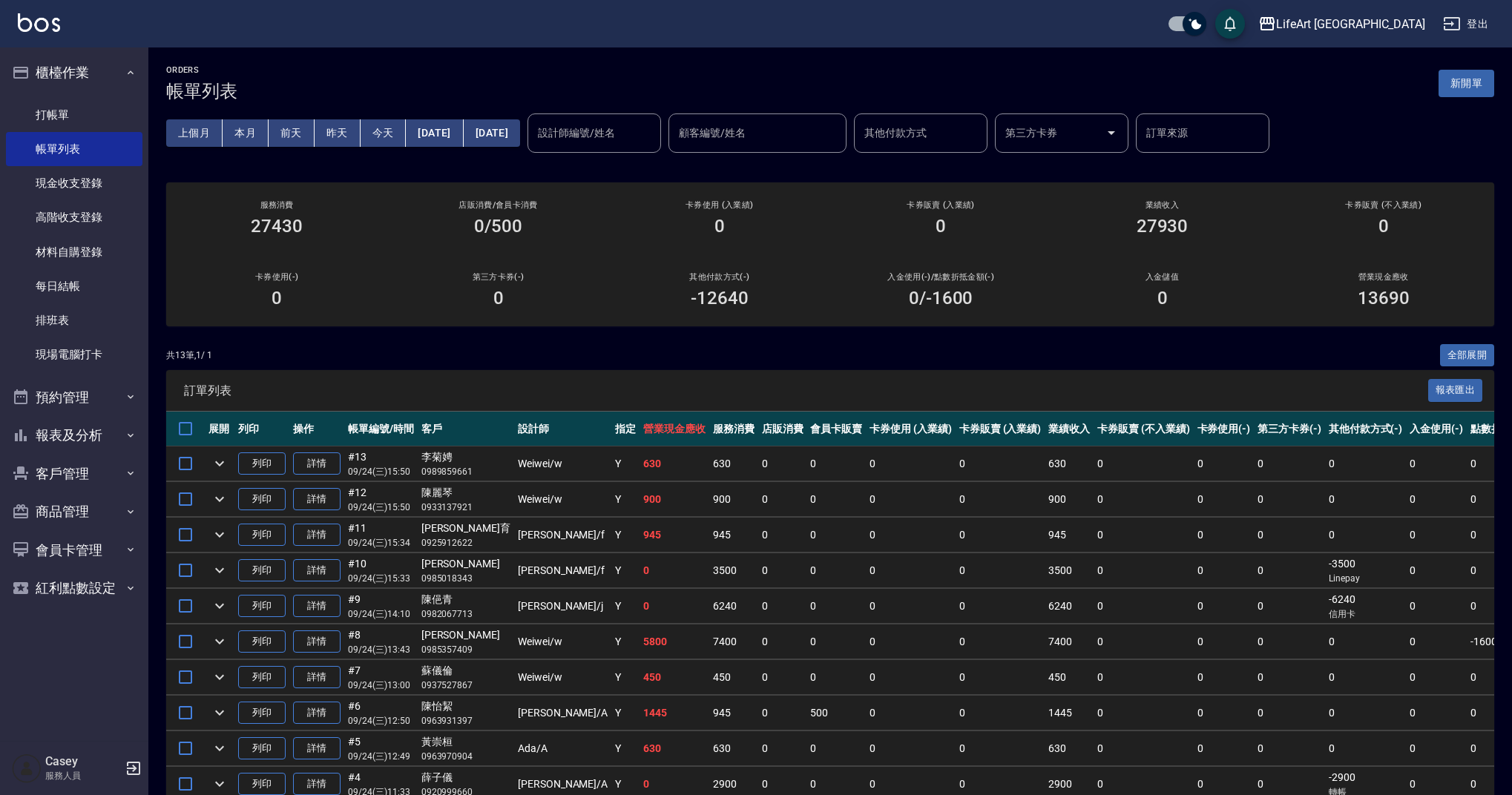
click at [642, 361] on div "共 13 筆, 1 / 1 全部展開" at bounding box center [830, 356] width 1328 height 23
click at [1387, 138] on div "上個月 本月 前天 昨天 今天 2025/09/24 2025/09/24 設計師編號/姓名 設計師編號/姓名 顧客編號/姓名 顧客編號/姓名 其他付款方式 …" at bounding box center [830, 133] width 1328 height 63
